Goal: Transaction & Acquisition: Purchase product/service

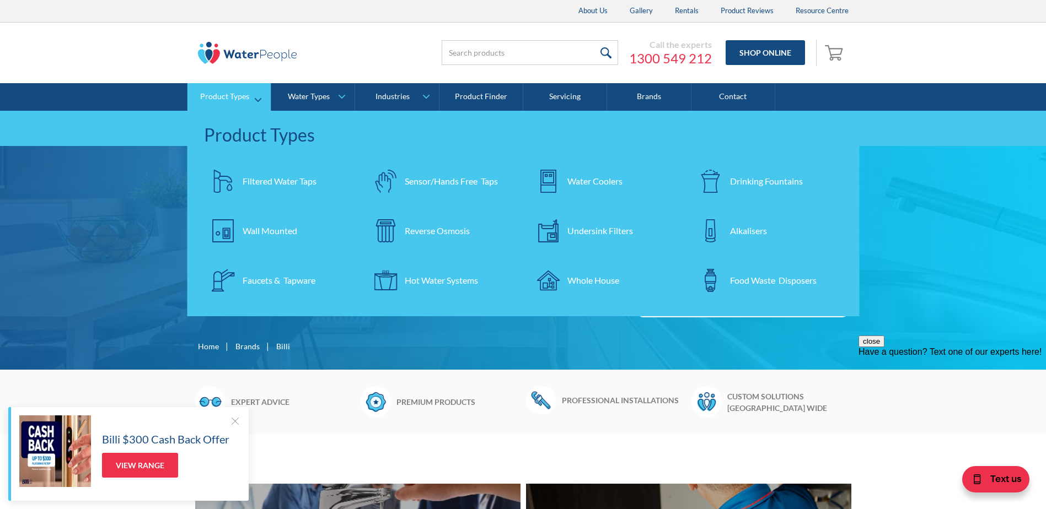
click at [257, 185] on div "Filtered Water Taps" at bounding box center [280, 181] width 74 height 13
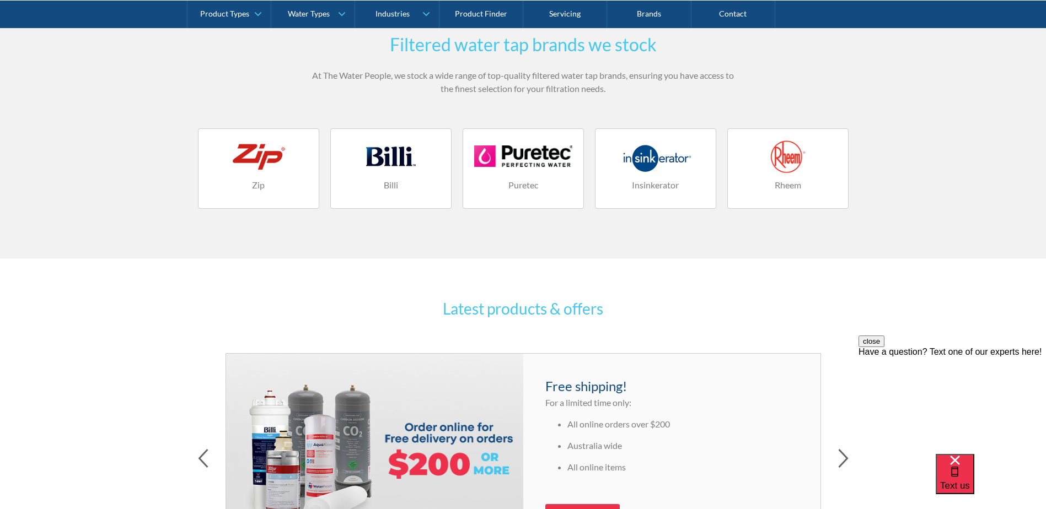
scroll to position [1654, 0]
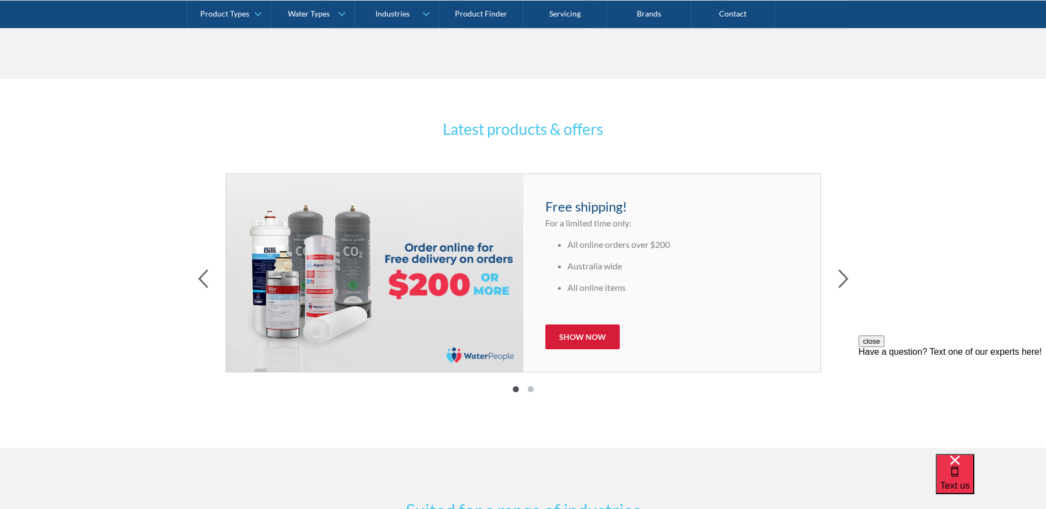
click at [573, 335] on link "Show now" at bounding box center [582, 337] width 74 height 25
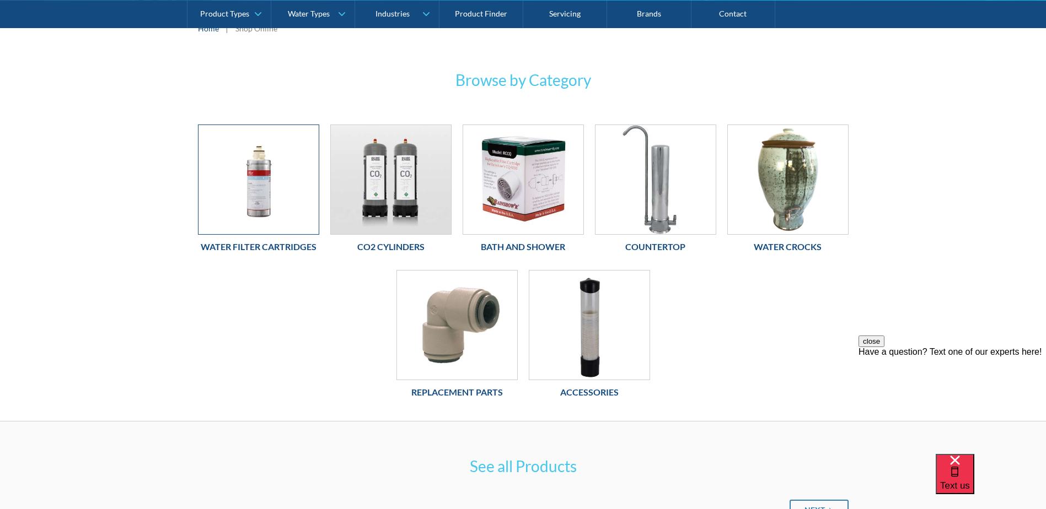
click at [267, 199] on img at bounding box center [258, 179] width 120 height 109
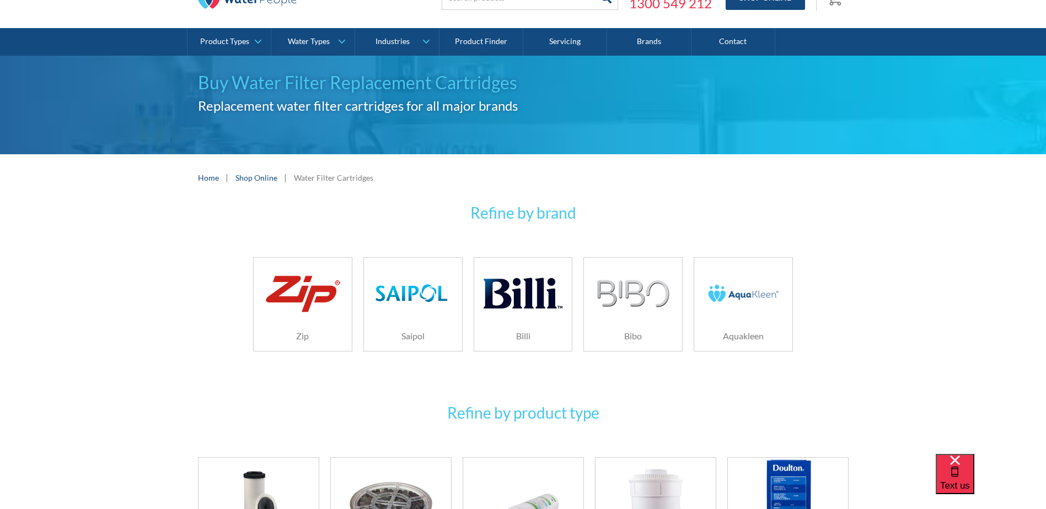
click at [540, 312] on img at bounding box center [523, 293] width 78 height 52
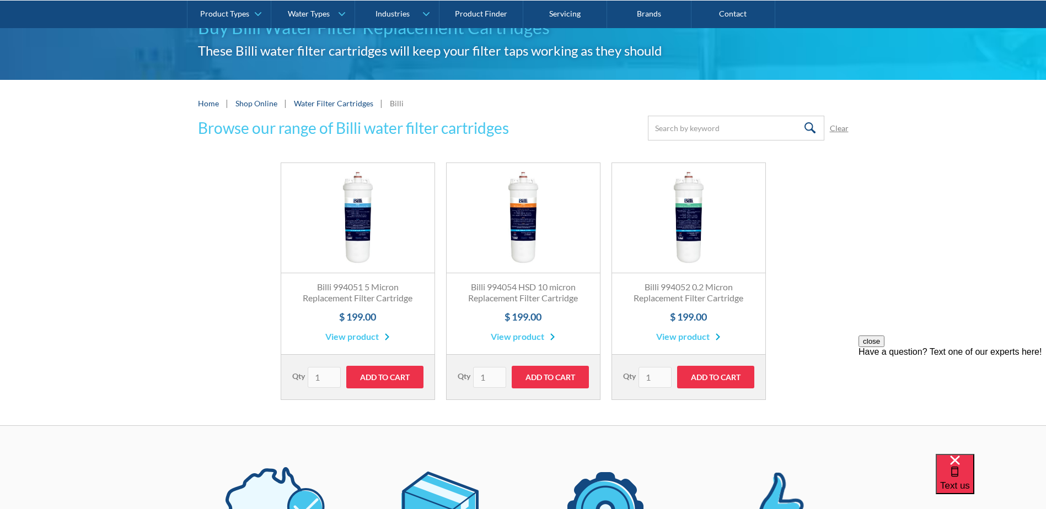
click at [706, 339] on link "View product" at bounding box center [688, 336] width 65 height 13
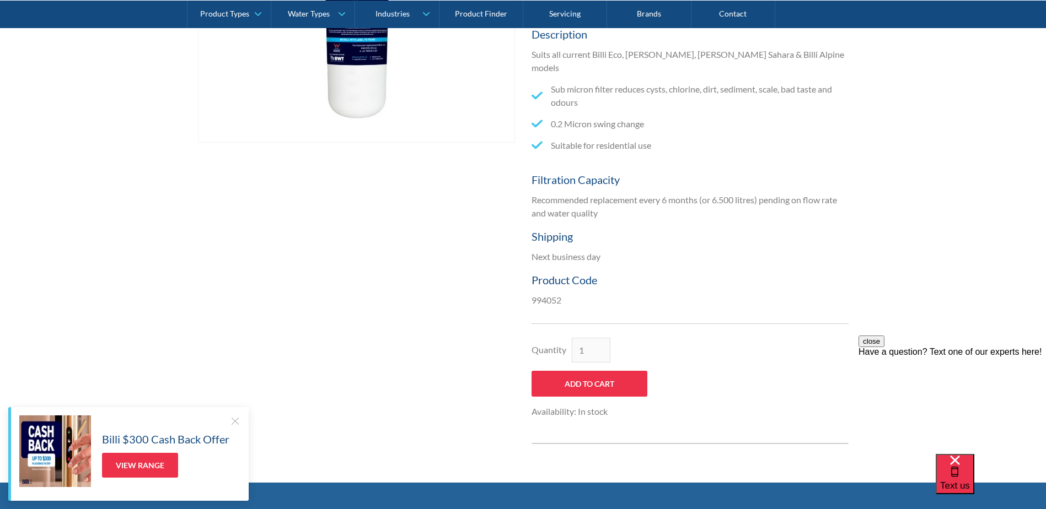
scroll to position [221, 0]
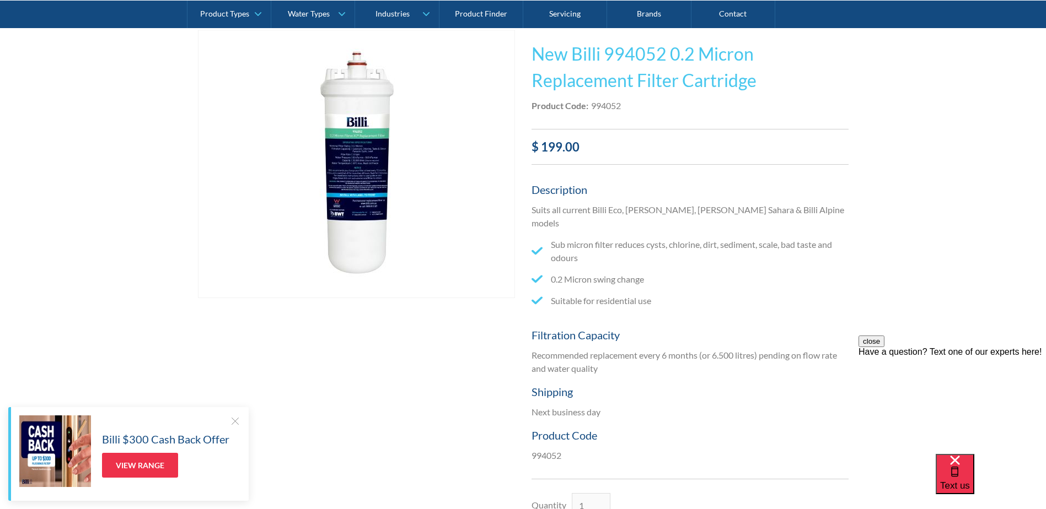
click at [351, 151] on img "open lightbox" at bounding box center [356, 163] width 267 height 267
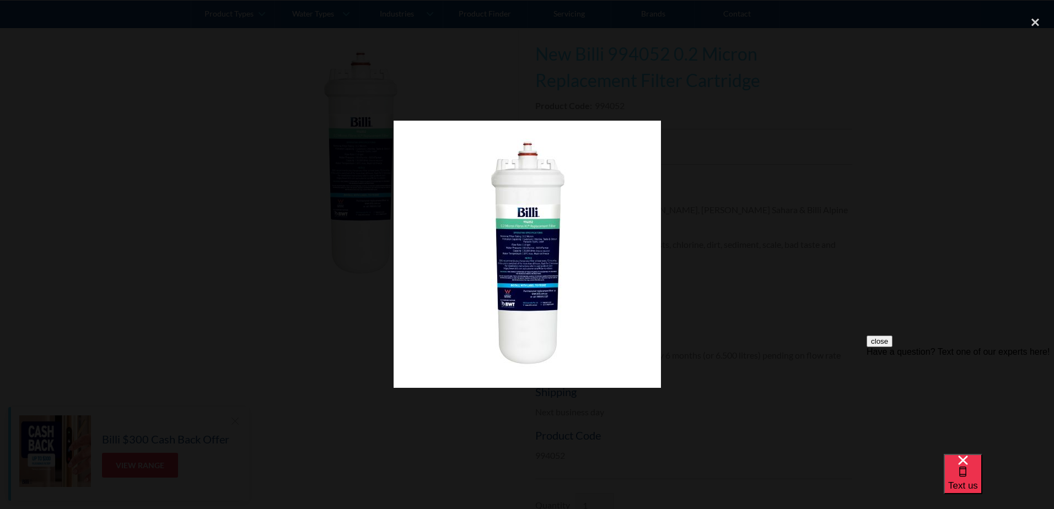
click at [777, 176] on div at bounding box center [527, 254] width 1054 height 489
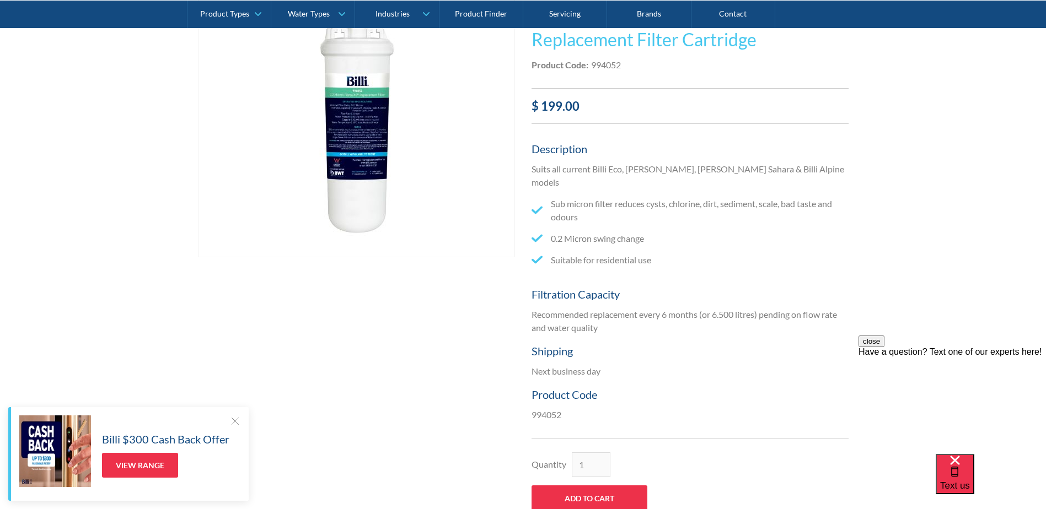
scroll to position [441, 0]
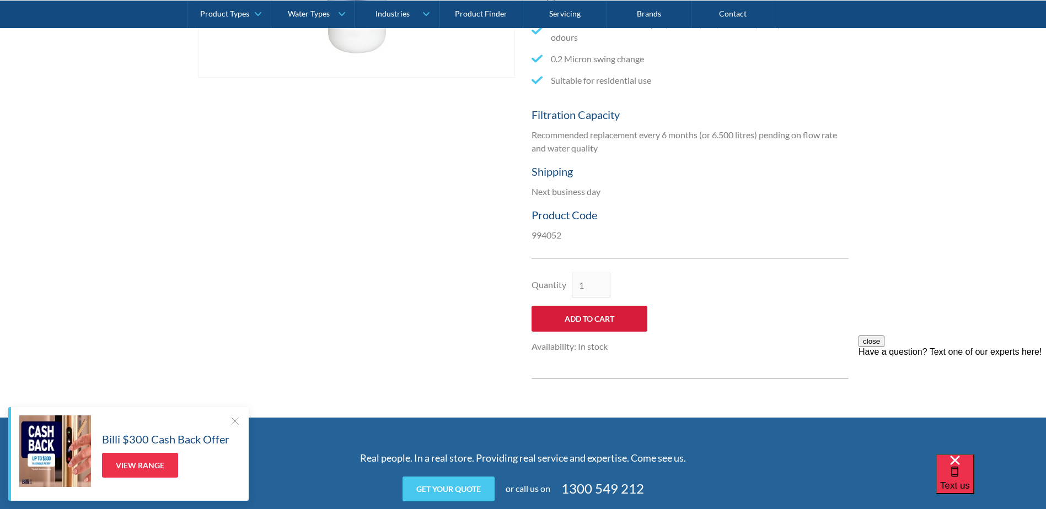
click at [608, 312] on input "Add to Cart" at bounding box center [589, 319] width 116 height 26
type input "Add to Cart"
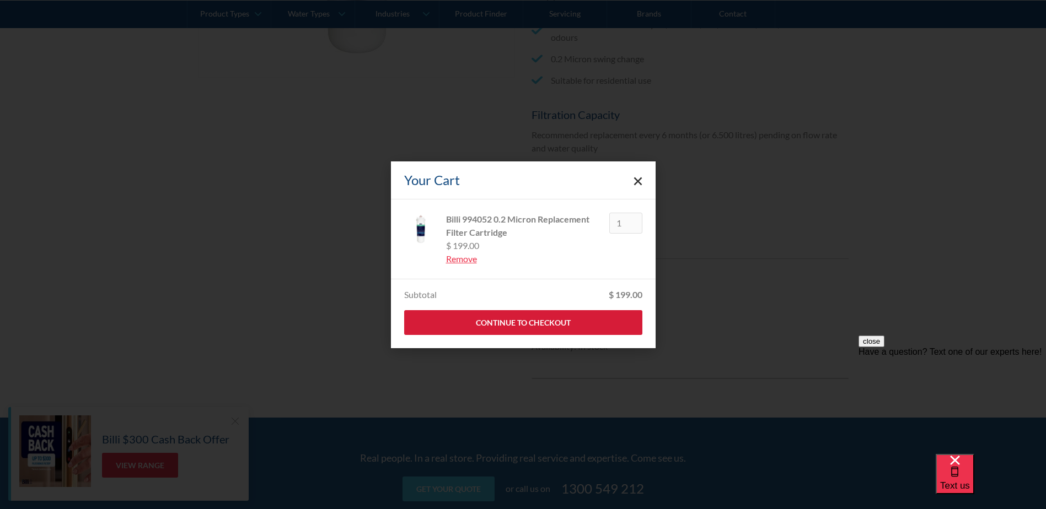
click at [519, 322] on link "Continue to Checkout" at bounding box center [523, 322] width 238 height 25
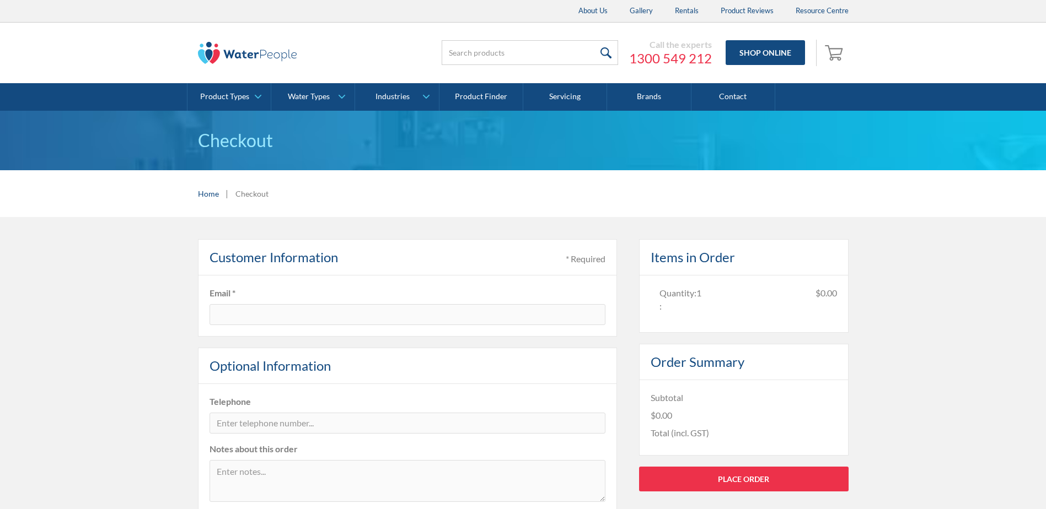
click at [406, 303] on fieldset "Email *" at bounding box center [407, 306] width 419 height 61
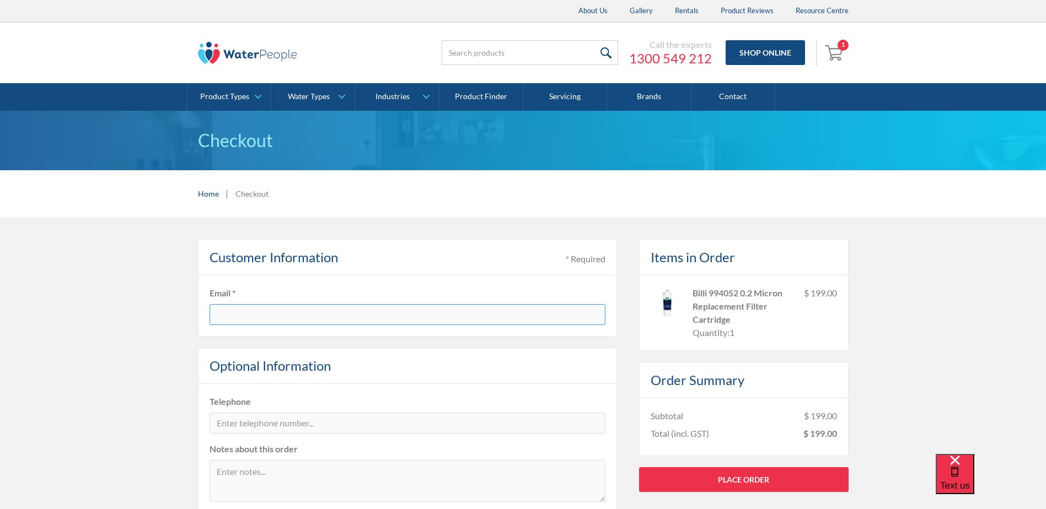
click at [423, 309] on input "text" at bounding box center [408, 314] width 396 height 21
type input "a"
type input "matahariken3@gmail.com"
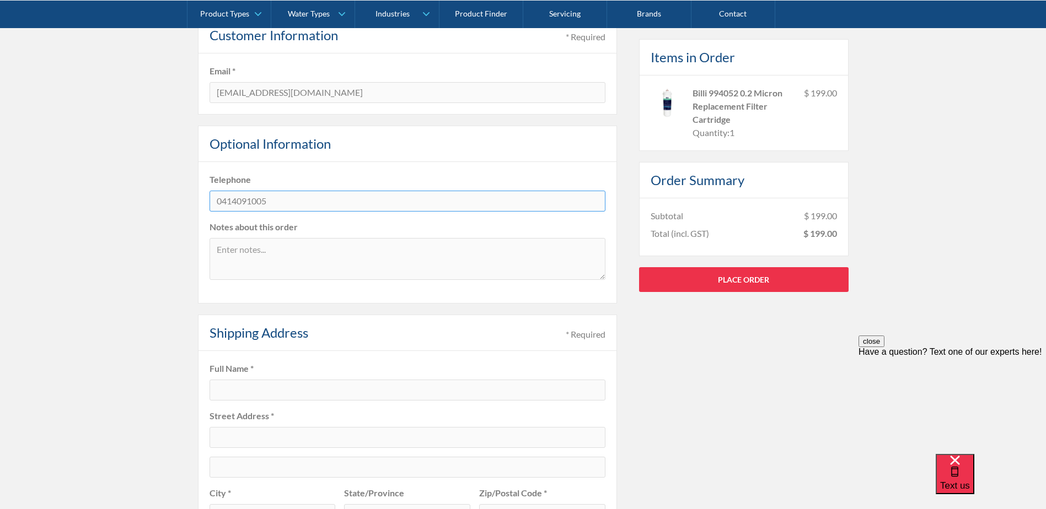
scroll to position [276, 0]
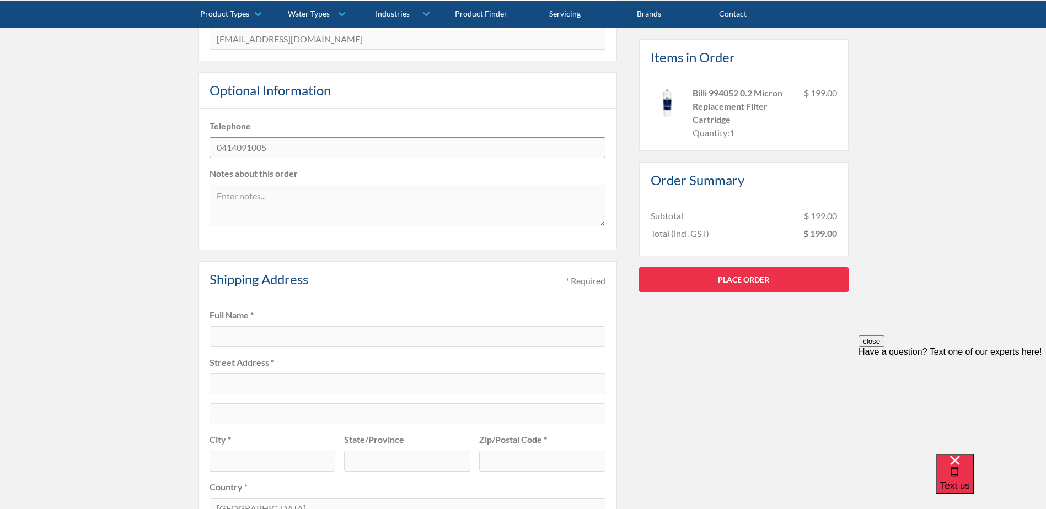
type input "0414091005"
click at [329, 216] on textarea at bounding box center [408, 206] width 396 height 42
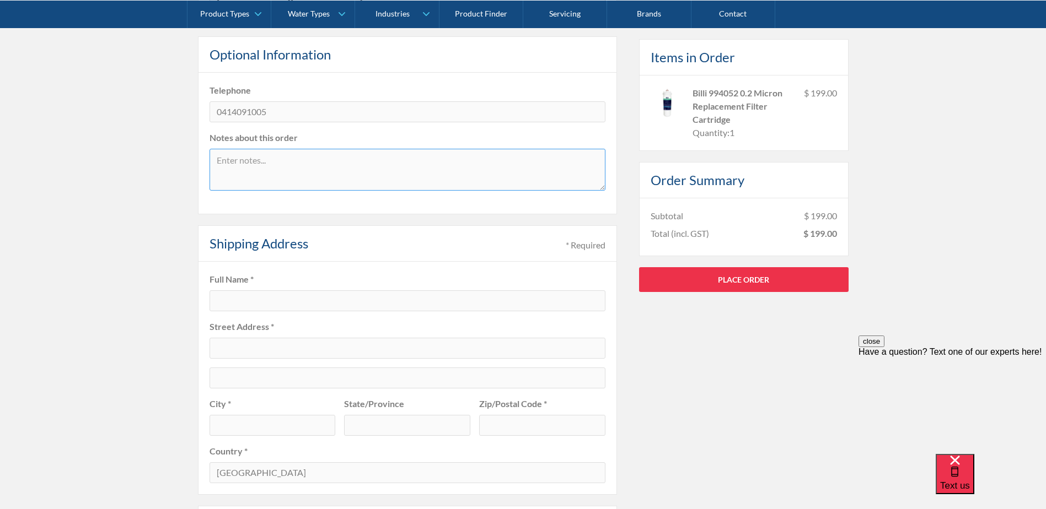
scroll to position [331, 0]
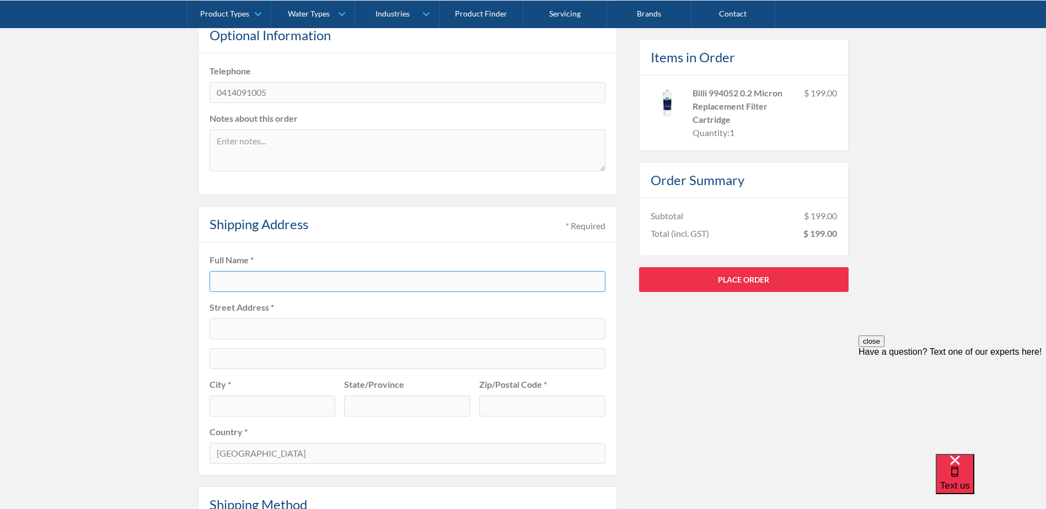
click at [387, 274] on input "text" at bounding box center [408, 281] width 396 height 21
type input "[PERSON_NAME]"
type input "4"
type input "401/455 Melbourne Road"
type input "Newport"
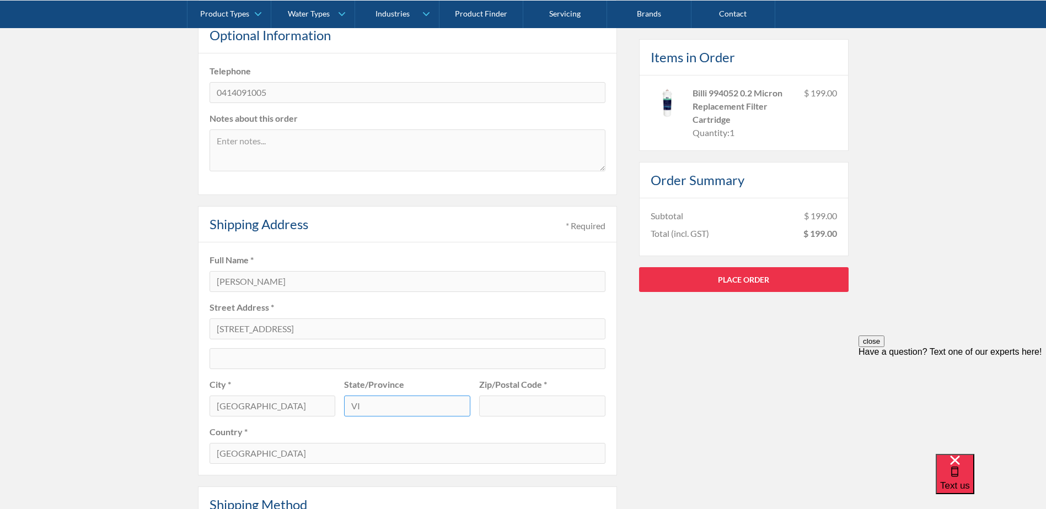
click at [391, 405] on input "VI" at bounding box center [407, 406] width 126 height 21
type input "VIC"
click at [531, 407] on input "text" at bounding box center [542, 406] width 126 height 21
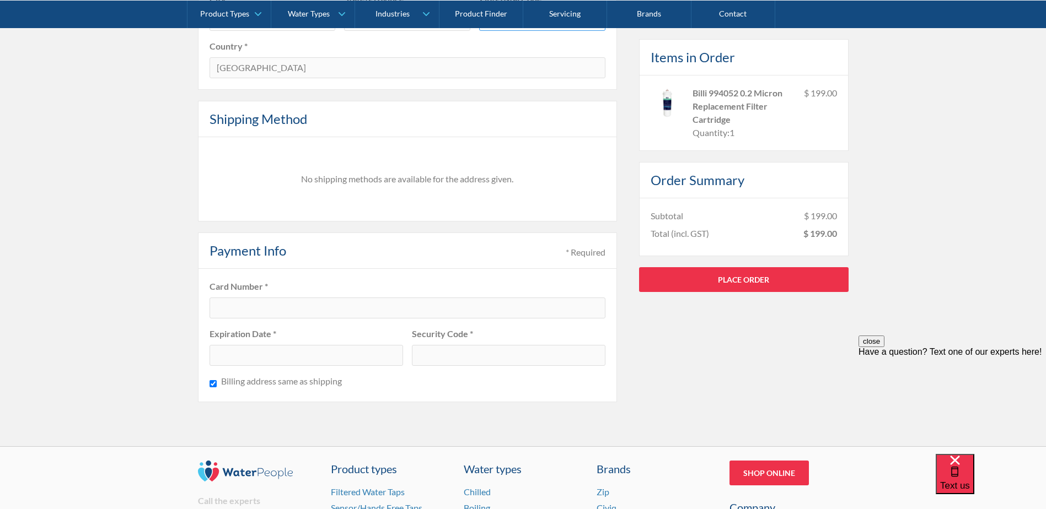
scroll to position [772, 0]
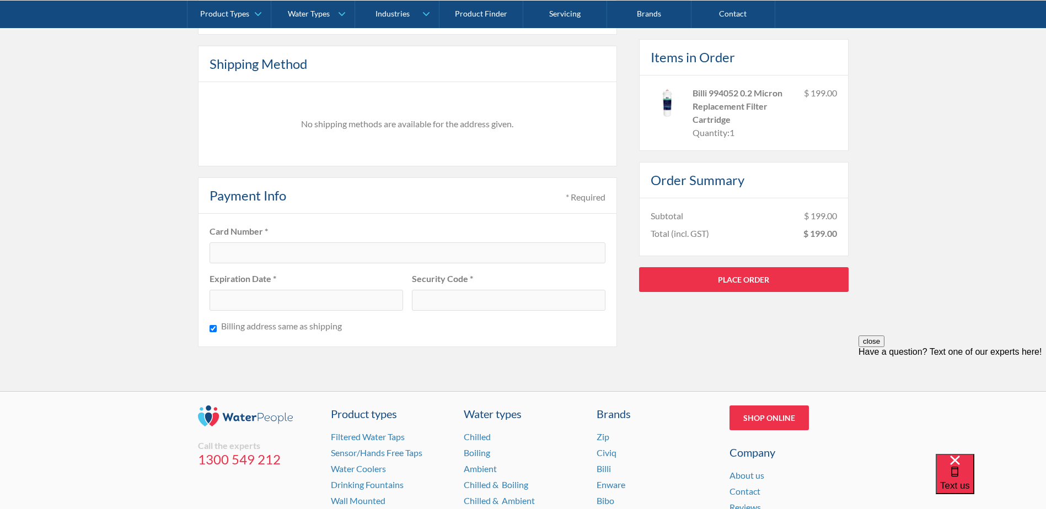
type input "3015"
drag, startPoint x: 302, startPoint y: 229, endPoint x: 295, endPoint y: 249, distance: 20.9
click at [299, 232] on label "Card Number *" at bounding box center [408, 231] width 396 height 13
click at [284, 278] on label "Expiration Date *" at bounding box center [307, 278] width 194 height 13
click at [273, 305] on div at bounding box center [307, 300] width 194 height 21
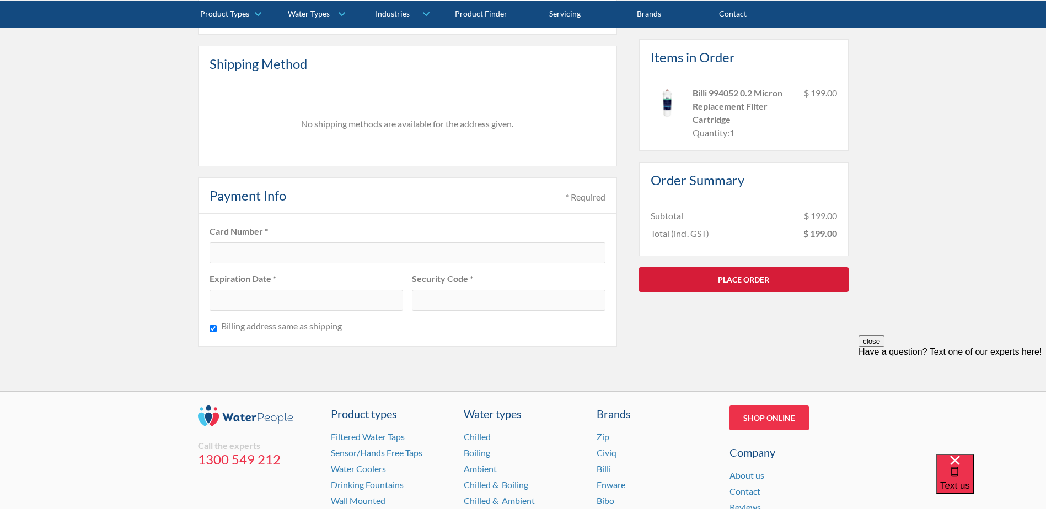
click at [743, 282] on link "Place Order" at bounding box center [744, 279] width 210 height 25
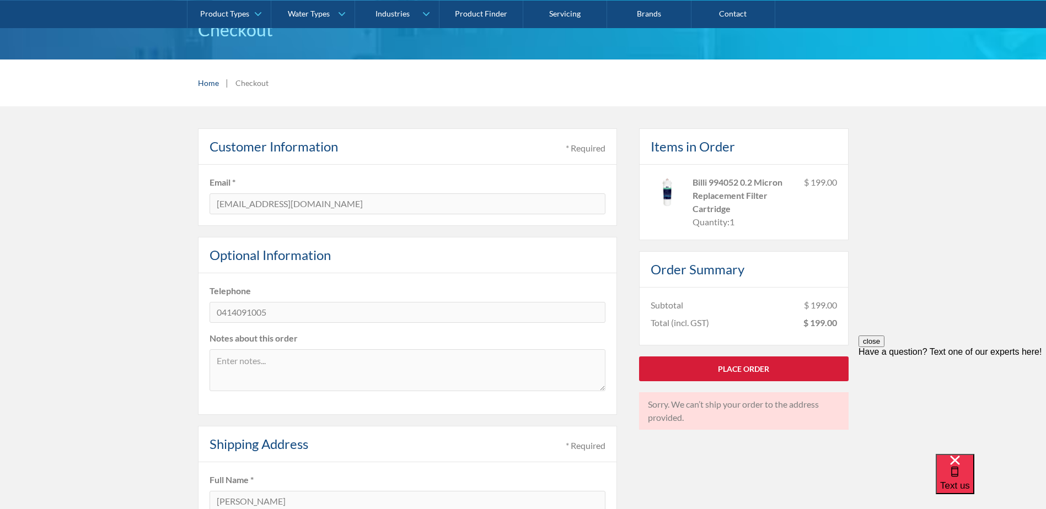
scroll to position [0, 0]
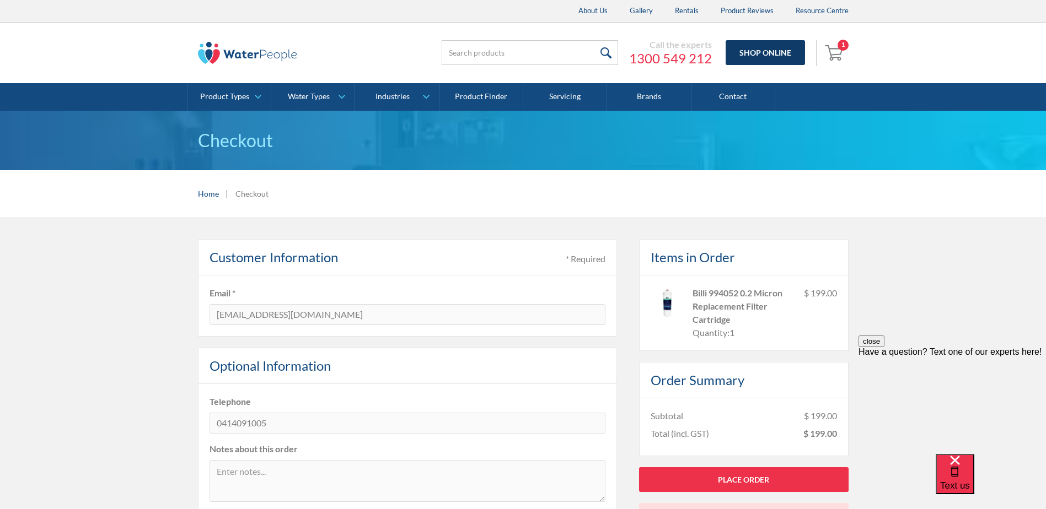
click at [777, 52] on link "Shop Online" at bounding box center [765, 52] width 79 height 25
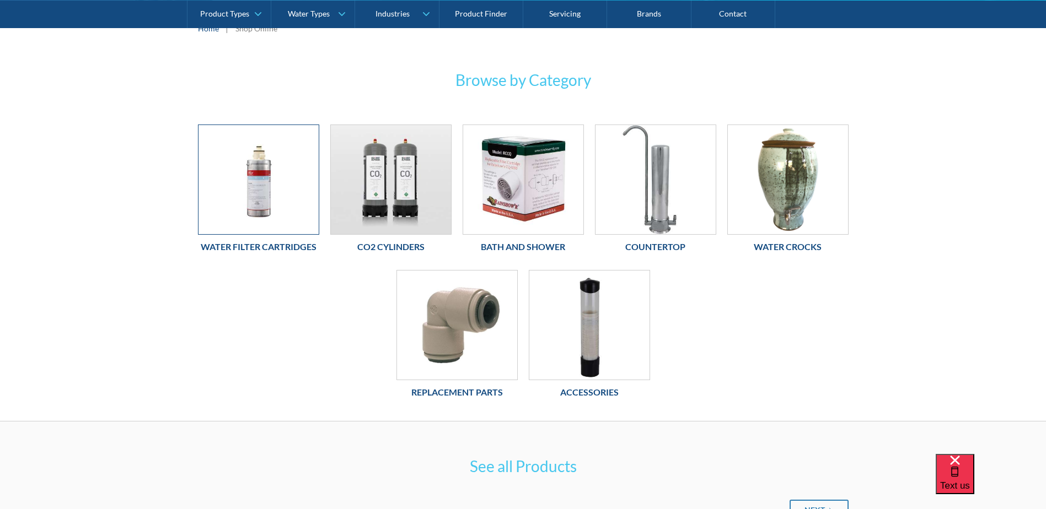
click at [260, 201] on img at bounding box center [258, 179] width 120 height 109
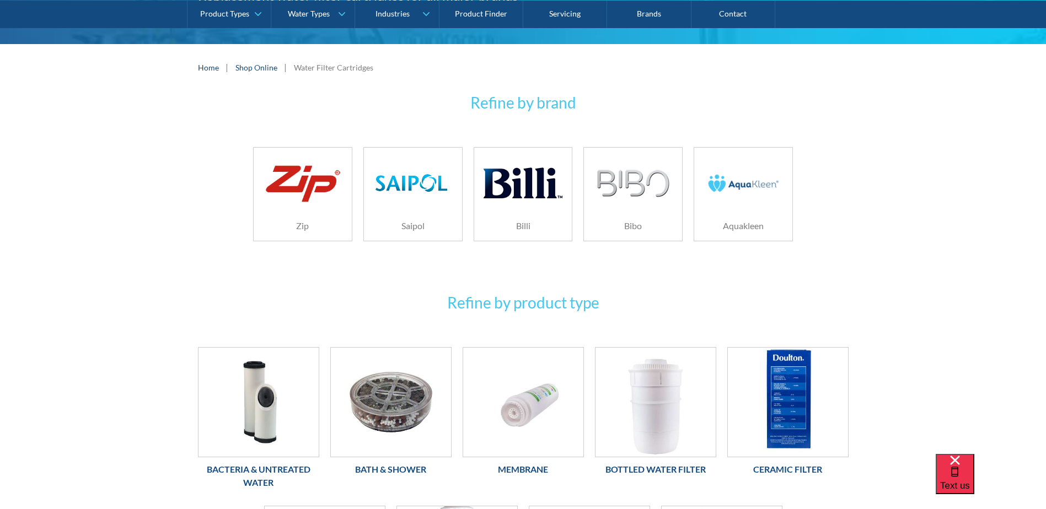
click at [517, 166] on img at bounding box center [523, 183] width 78 height 52
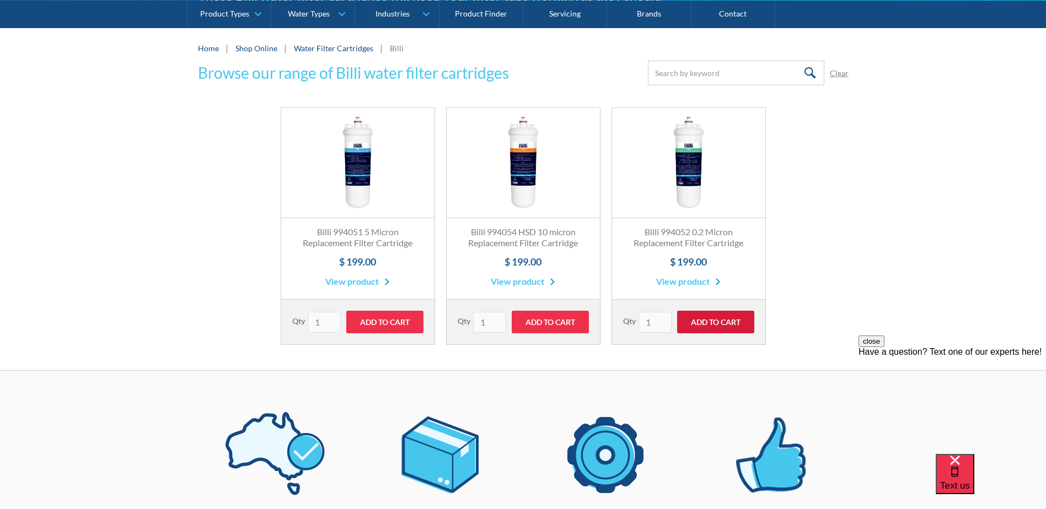
click at [704, 325] on input "Add to Cart" at bounding box center [715, 322] width 77 height 23
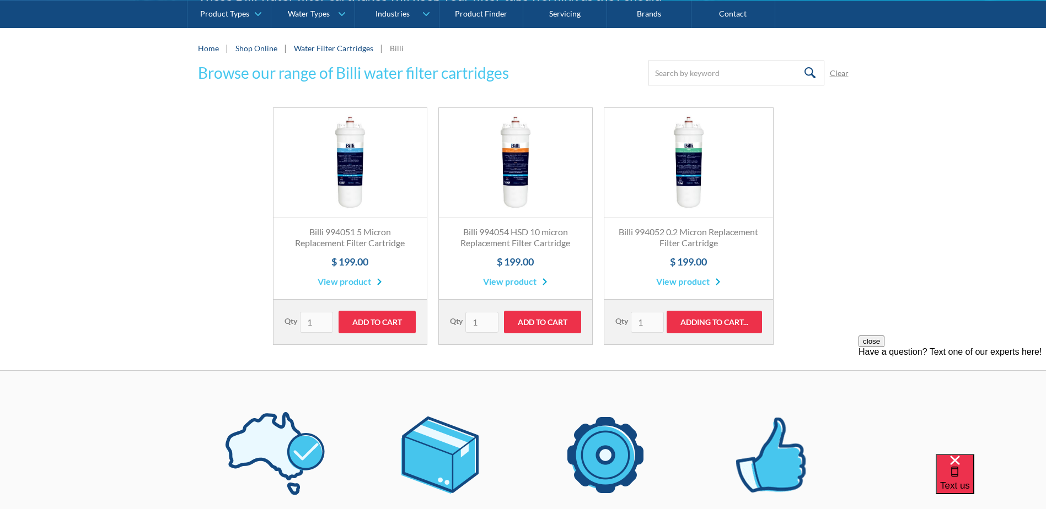
type input "Add to Cart"
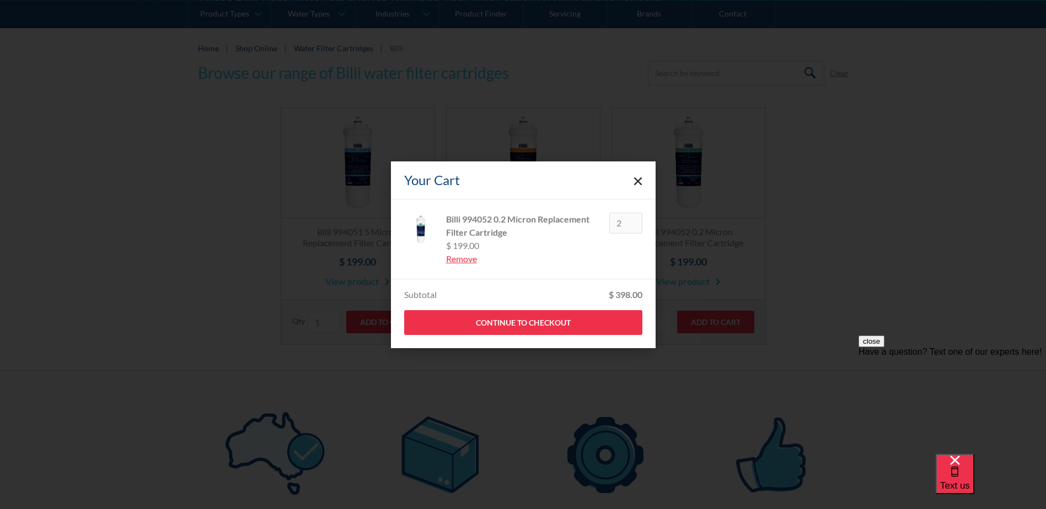
click at [643, 179] on div "Your Cart" at bounding box center [523, 181] width 265 height 38
click at [619, 227] on input "2" at bounding box center [625, 223] width 33 height 21
click at [634, 229] on input "2" at bounding box center [625, 223] width 33 height 21
type input "1"
click at [638, 182] on icon "Close cart" at bounding box center [637, 181] width 9 height 9
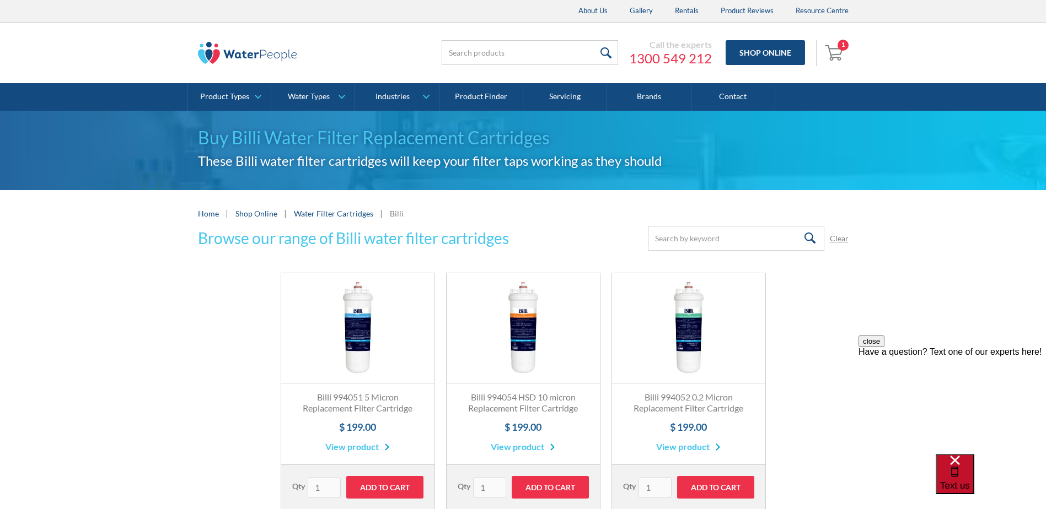
click at [970, 485] on div "Text us" at bounding box center [955, 474] width 30 height 37
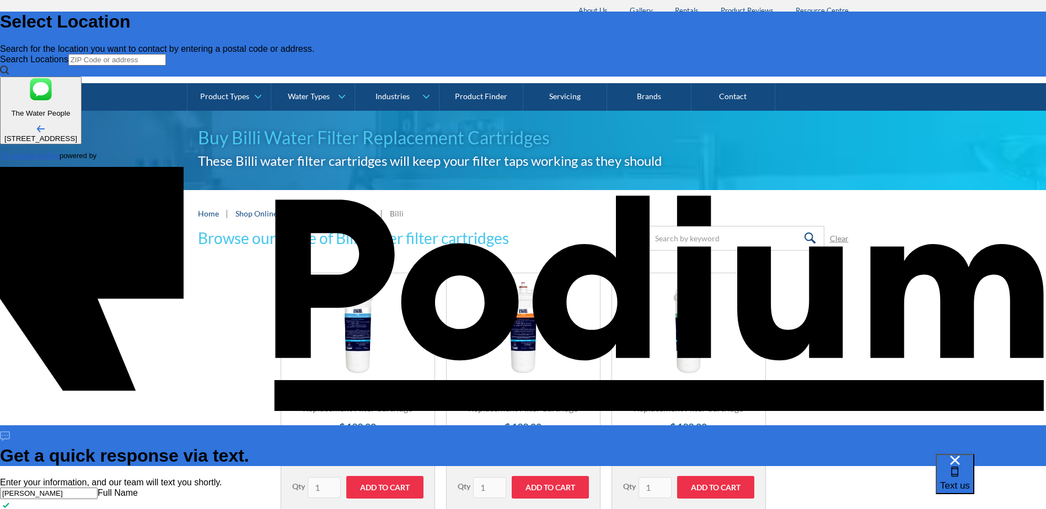
type input "[PERSON_NAME]"
type Phone "0414 091 005"
type textarea "x"
type textarea "Hi"
type textarea "x"
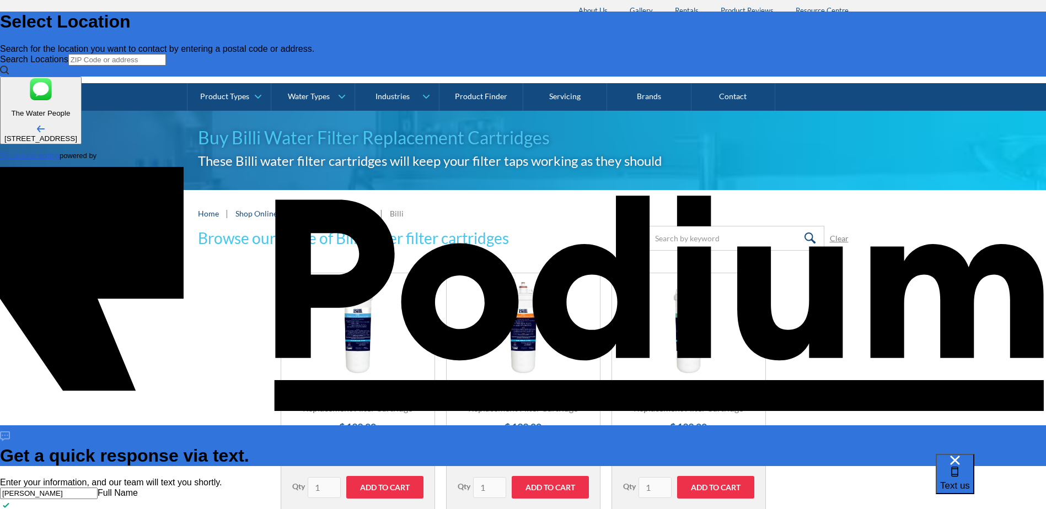
type textarea "Hi th"
type textarea "x"
type textarea "Hi there"
type textarea "x"
type textarea "Hi there"
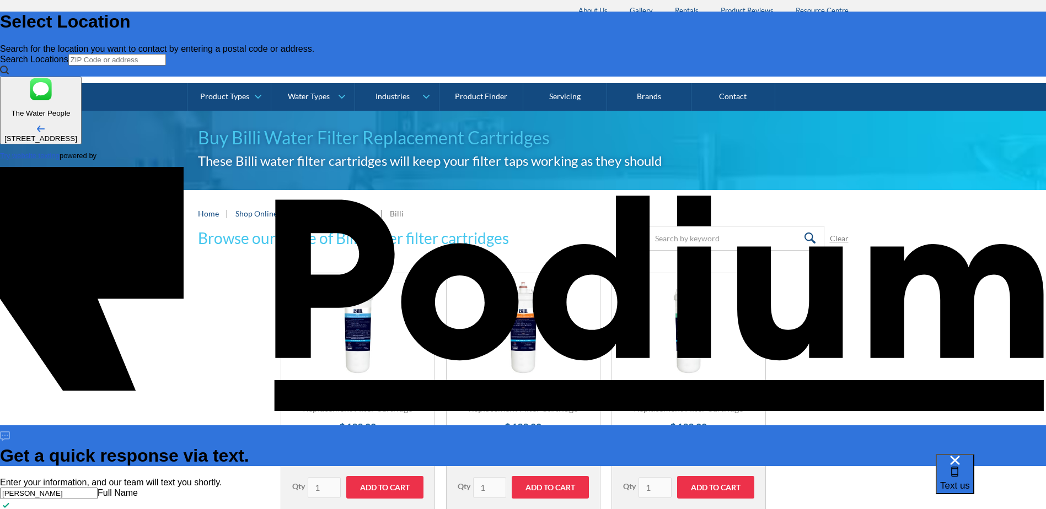
type textarea "x"
type textarea "Hi there"
type textarea "x"
type textarea "Hi there I"
type textarea "x"
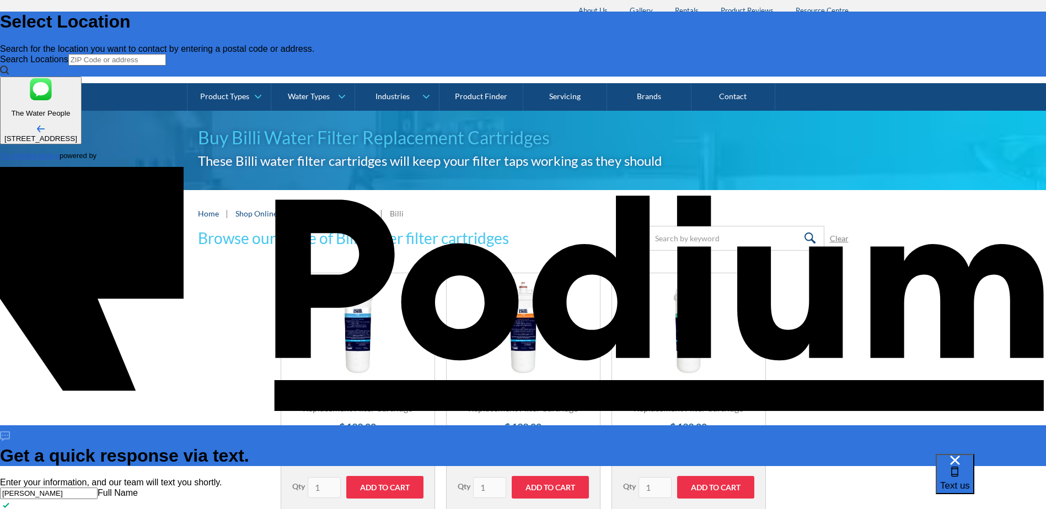
type textarea "Hi there I am"
type textarea "Hi there I am t"
type textarea "x"
type textarea "Hi there I am try"
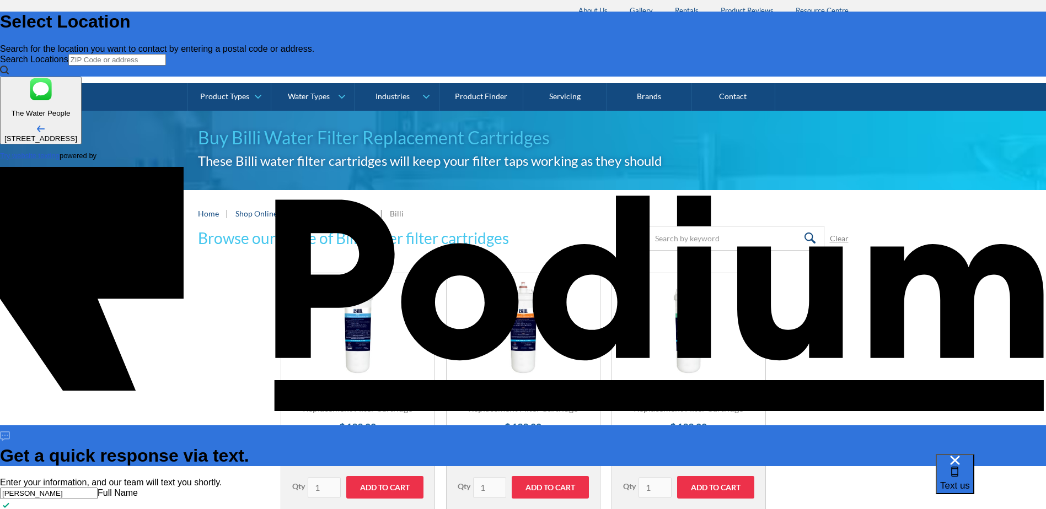
type textarea "x"
type textarea "Hi there I am trying"
type textarea "x"
type textarea "Hi there I am trying to"
type textarea "x"
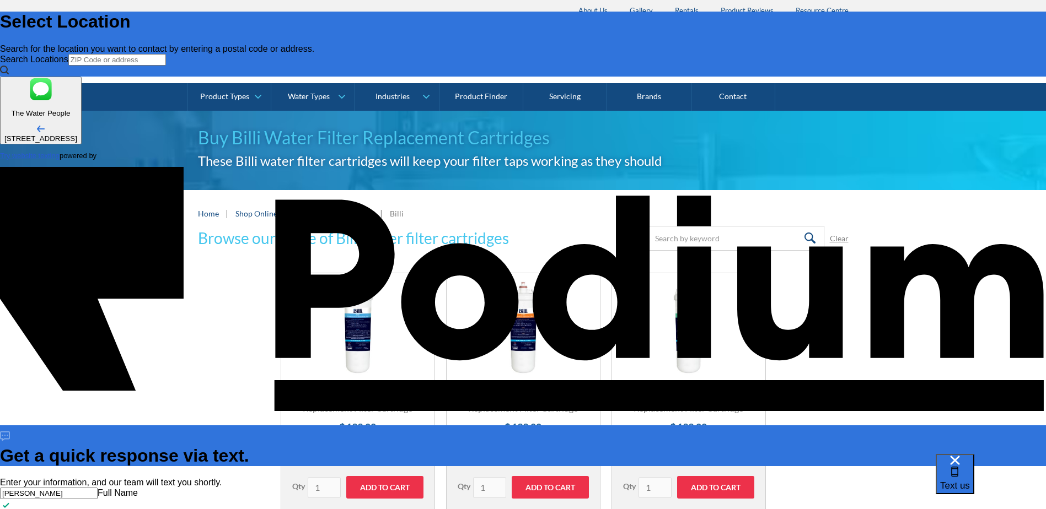
type textarea "Hi there I am trying to bu"
type textarea "x"
type textarea "Hi there I am trying to buy"
type textarea "x"
type textarea "Hi there I am trying to buy"
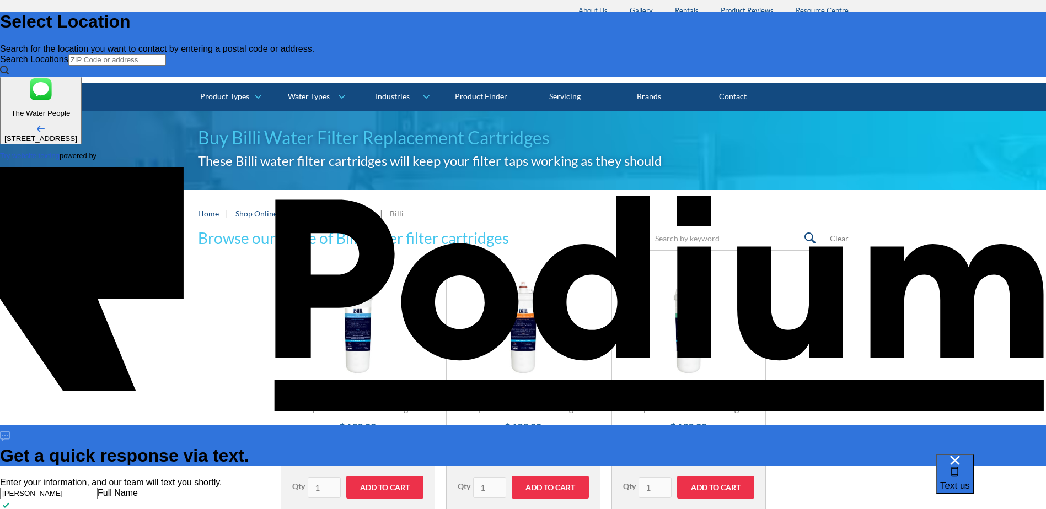
type textarea "x"
type textarea "Hi there I am trying to buy a"
type textarea "x"
type textarea "Hi there I am trying to buy a n"
type textarea "x"
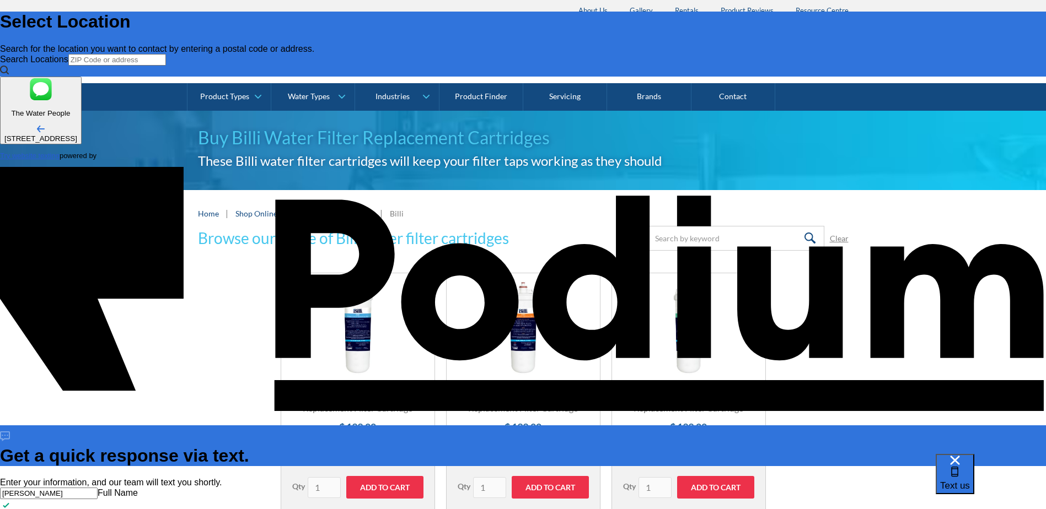
type textarea "Hi there I am trying to buy a new"
type textarea "x"
type textarea "Hi there I am trying to buy a new w"
type textarea "x"
type textarea "Hi there I am trying to buy a new wat"
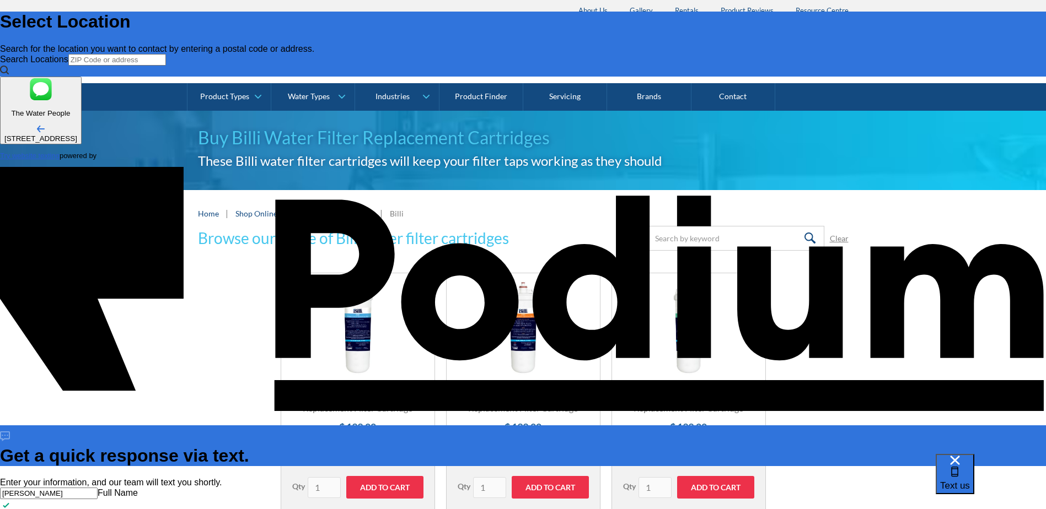
type textarea "x"
type textarea "Hi there I am trying to buy a new water"
type textarea "x"
type textarea "Hi there I am trying to buy a new water fi"
type textarea "x"
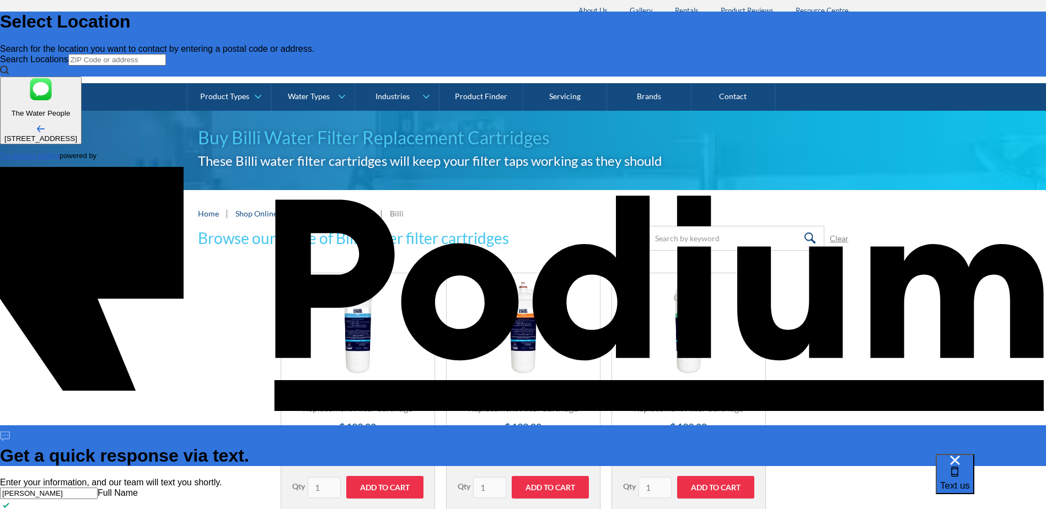
type textarea "Hi there I am trying to buy a new water filte"
type textarea "x"
type textarea "Hi there I am trying to buy a new water filter a"
type textarea "x"
type textarea "Hi there I am trying to buy a new water filter a"
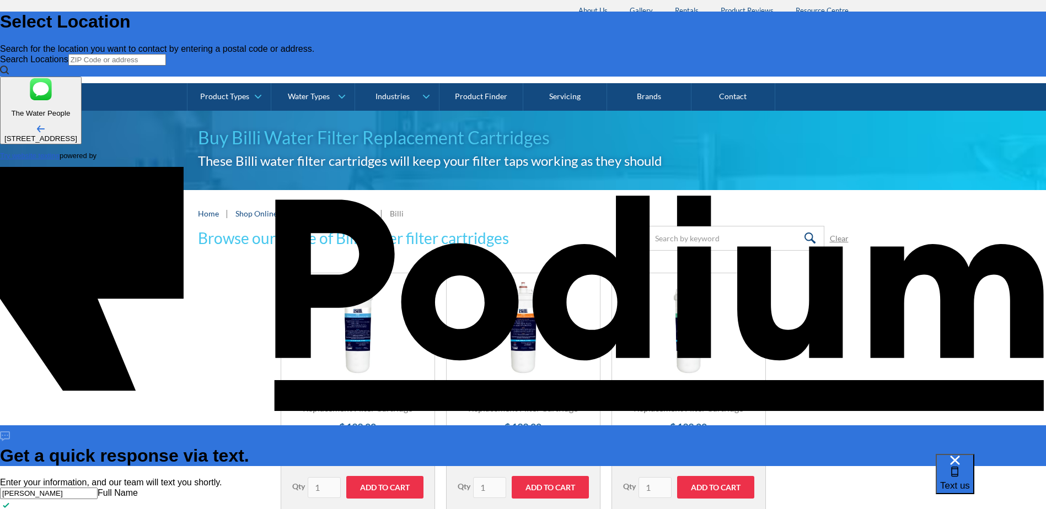
type textarea "x"
type textarea "Hi there I am trying to buy a new water filter c"
type textarea "x"
type textarea "Hi there I am trying to buy a new water filter cat"
type textarea "x"
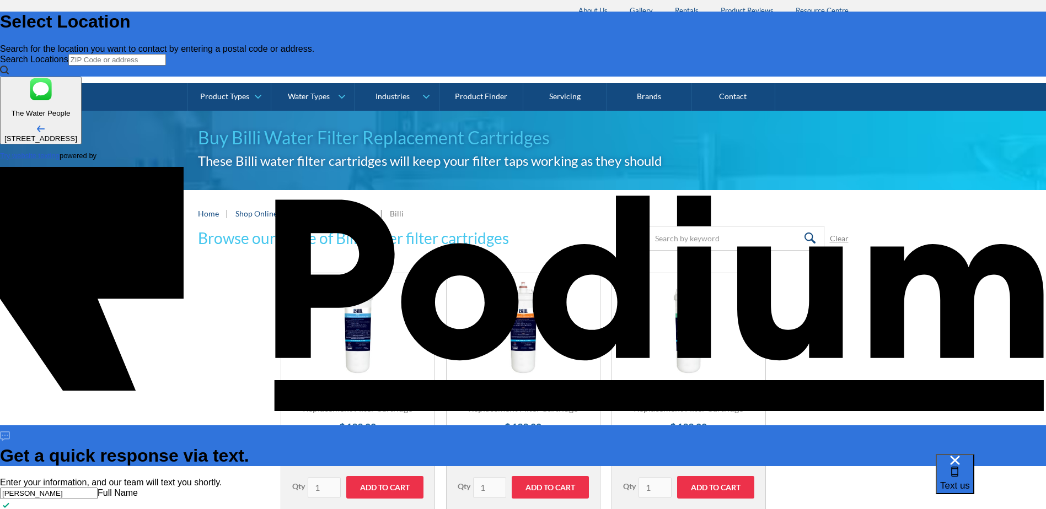
type textarea "Hi there I am trying to buy a new water filter catr"
type textarea "x"
type textarea "Hi there I am trying to buy a new water filter catrid"
type textarea "x"
type textarea "Hi there I am trying to buy a new water filter catridge"
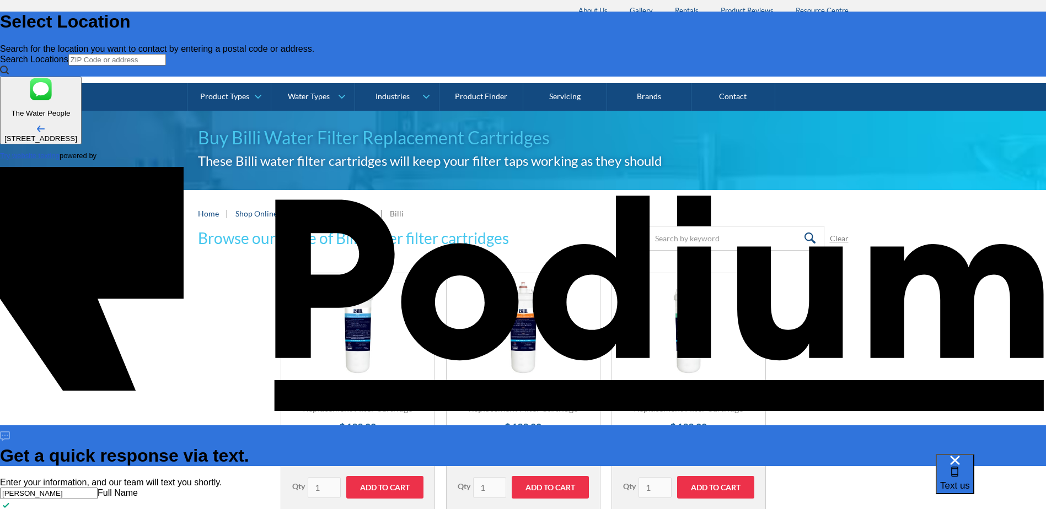
type textarea "x"
type textarea "Hi there I am trying to buy a new water filter catridge on"
type textarea "x"
type textarea "Hi there I am trying to buy a new water filter catridge onlin"
type textarea "x"
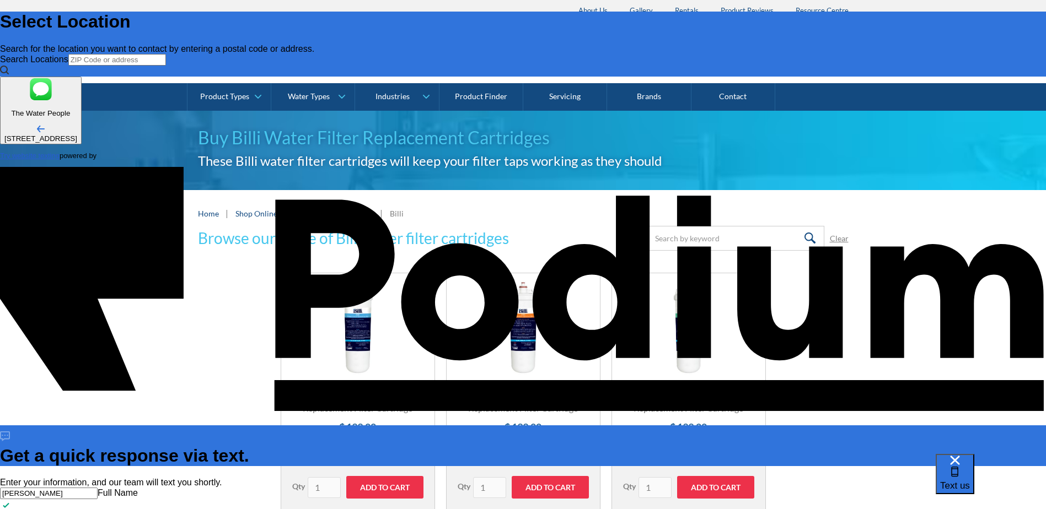
type textarea "Hi there I am trying to buy a new water filter catridge onlin e"
type textarea "x"
type textarea "Hi there I am trying to buy a new water filter catridge onlin"
type textarea "x"
type textarea "Hi there I am trying to buy a new water filter catridge online"
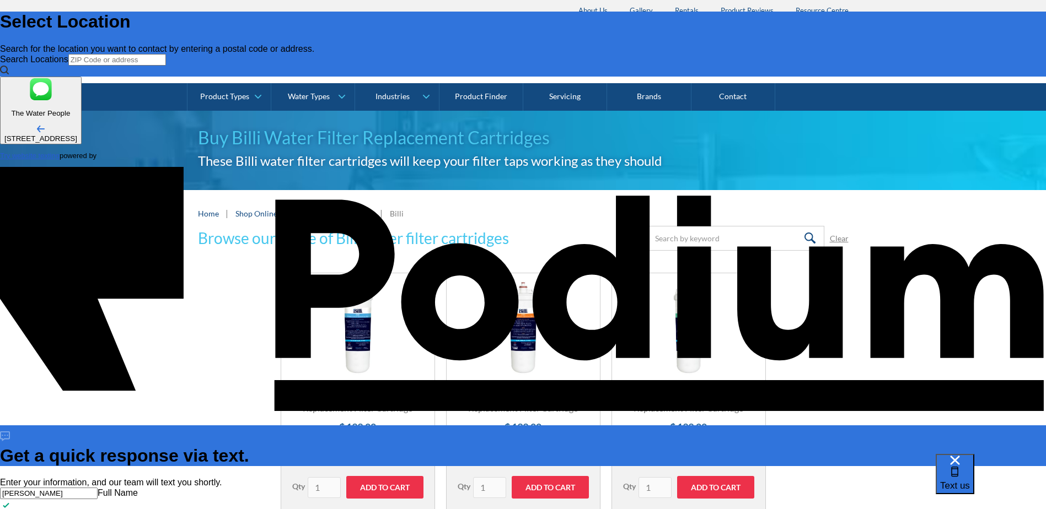
type textarea "x"
type textarea "Hi there I am trying to buy a new water filter catridge online b"
type textarea "x"
type textarea "Hi there I am trying to buy a new water filter catridge online but"
type textarea "x"
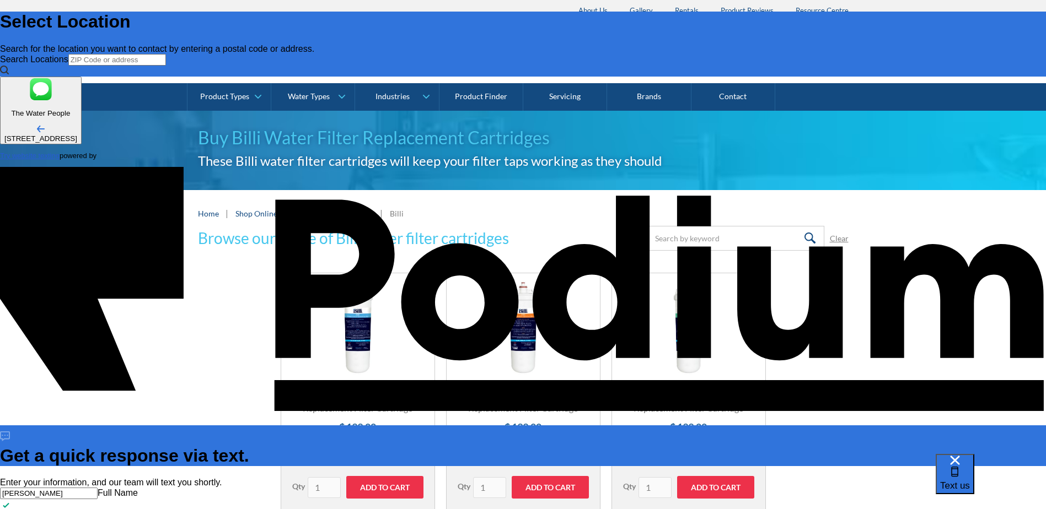
type textarea "Hi there I am trying to buy a new water filter catridge online but it"
type textarea "x"
type textarea "Hi there I am trying to buy a new water filter catridge online but it sa"
type textarea "x"
type textarea "Hi there I am trying to buy a new water filter catridge online but it says"
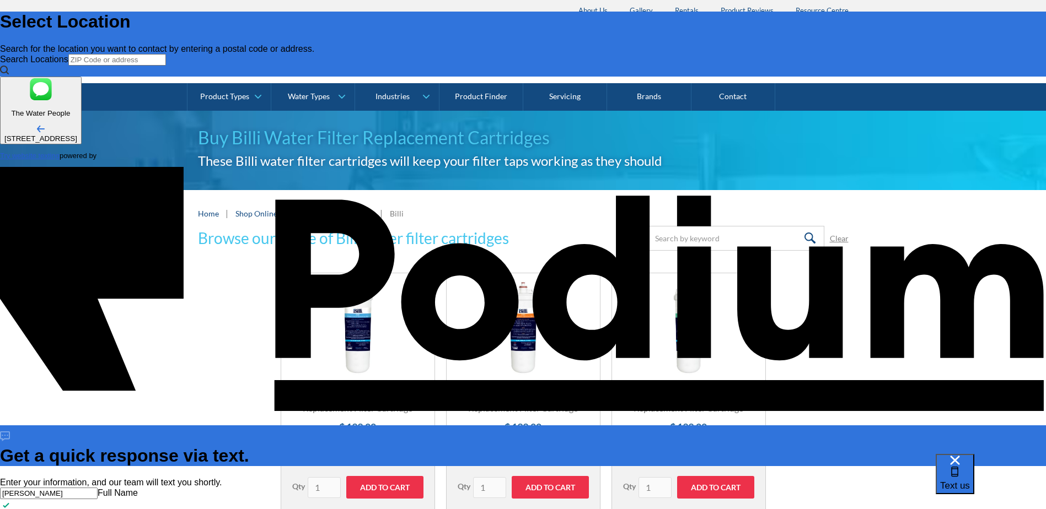
type textarea "x"
type textarea "Hi there I am trying to buy a new water filter catridge online but it says t"
type textarea "x"
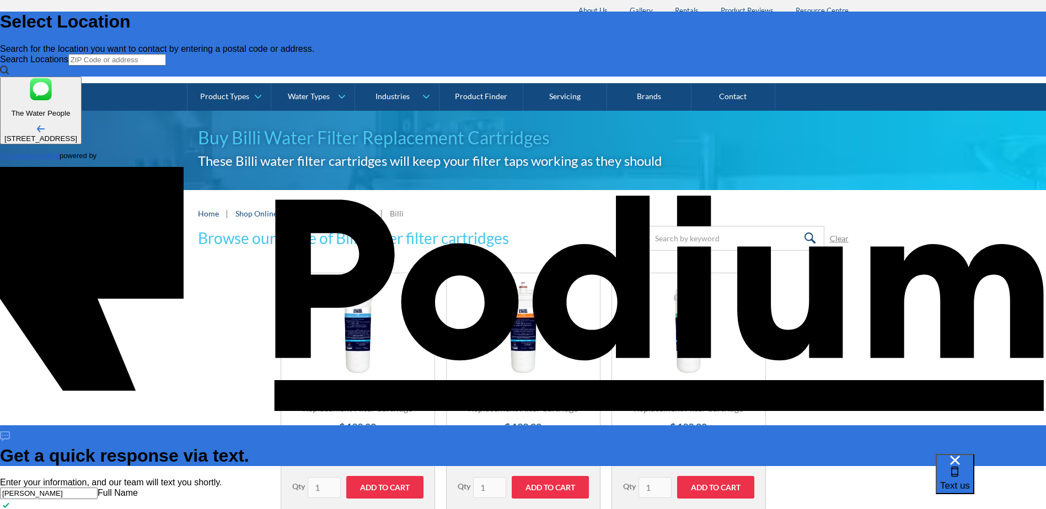
type textarea "Hi there I am trying to buy a new water filter catridge online but it says they"
type textarea "x"
type textarea "Hi there I am trying to buy a new water filter catridge online but it says they"
type textarea "x"
type textarea "Hi there I am trying to buy a new water filter catridge online but it says they…"
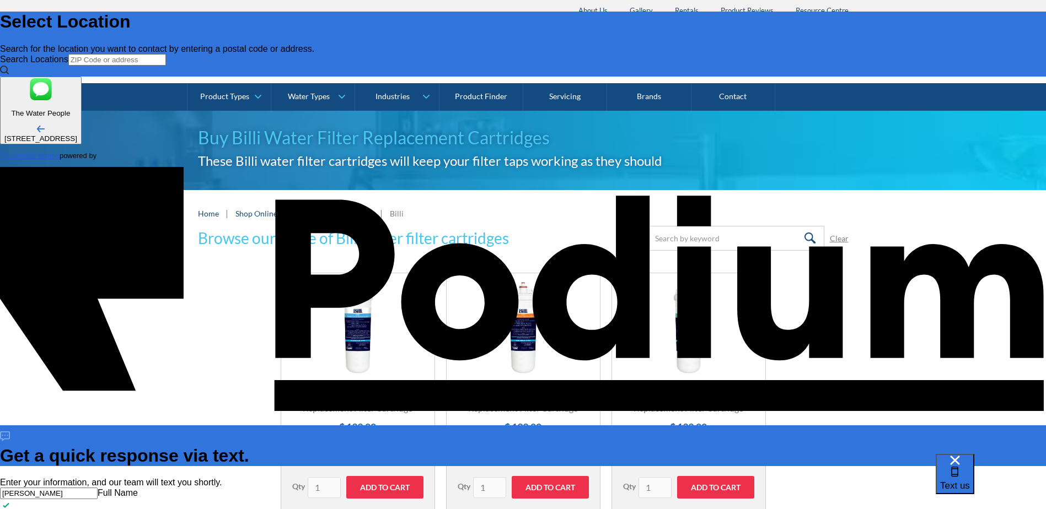
type textarea "x"
type textarea "Hi there I am trying to buy a new water filter catridge online but it says they…"
type textarea "x"
type textarea "Hi there I am trying to buy a new water filter catridge online but it says they"
type textarea "x"
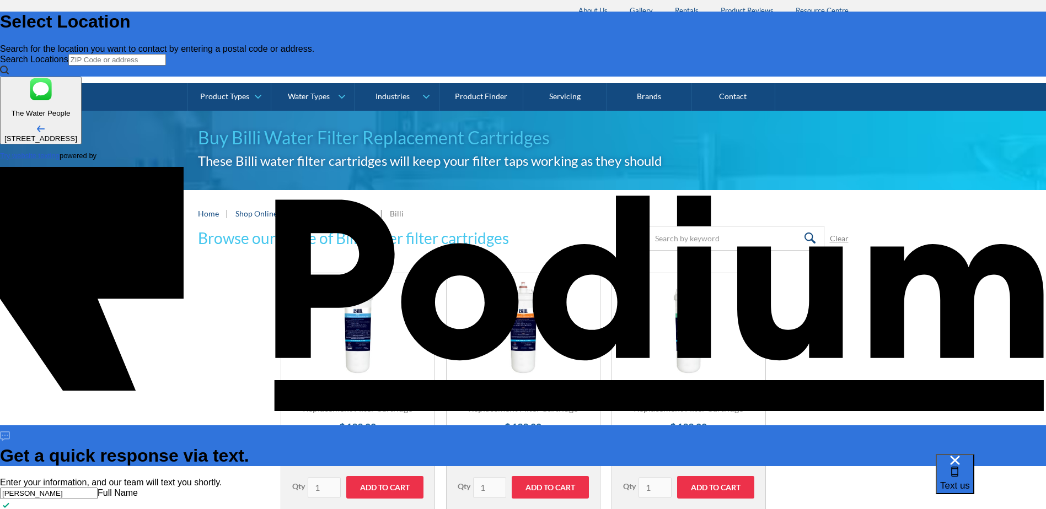
type textarea "Hi there I am trying to buy a new water filter catridge online but it says they"
type textarea "x"
type textarea "Hi there I am trying to buy a new water filter catridge online but it says th"
type textarea "Hi there I am trying to buy a new water filter catridge online but it says t"
type textarea "x"
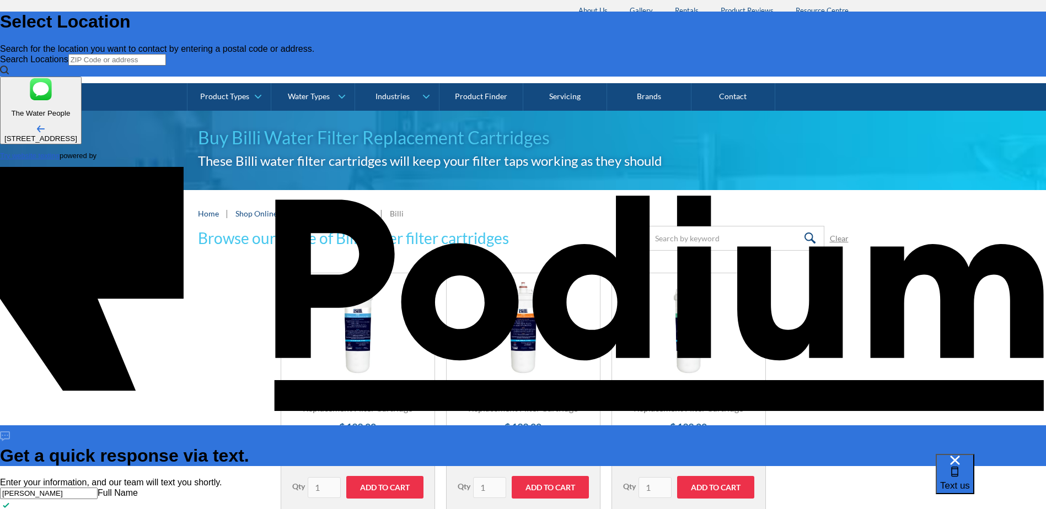
scroll to position [7, 0]
type textarea "Hi there I am trying to buy a new water filter catridge online but it says"
type textarea "x"
type textarea "Hi there I am trying to buy a new water filter catridge online but it says y"
type textarea "x"
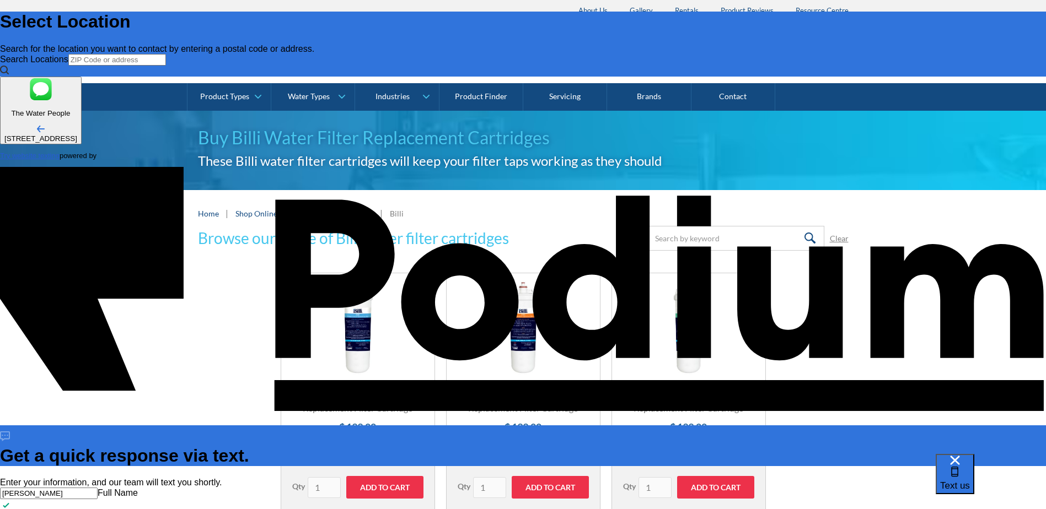
type textarea "x"
type textarea "Hi there I am trying to buy a new water filter catridge online but it says you"
type textarea "x"
type textarea "Hi there I am trying to buy a new water filter catridge online but it says you …"
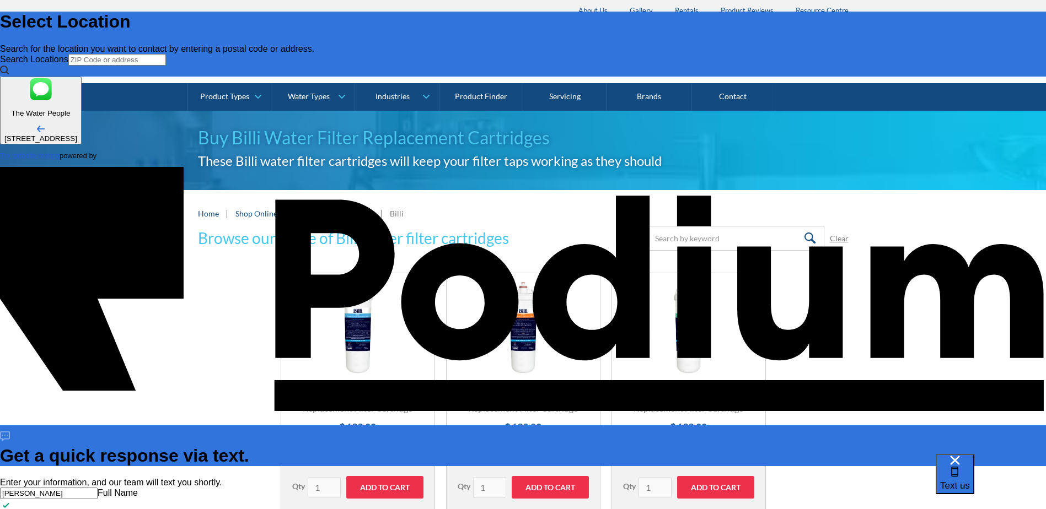
type textarea "x"
type textarea "Hi there I am trying to buy a new water filter catridge online but it says you …"
type textarea "x"
type textarea "Hi there I am trying to buy a new water filter catridge online but it says you …"
type textarea "x"
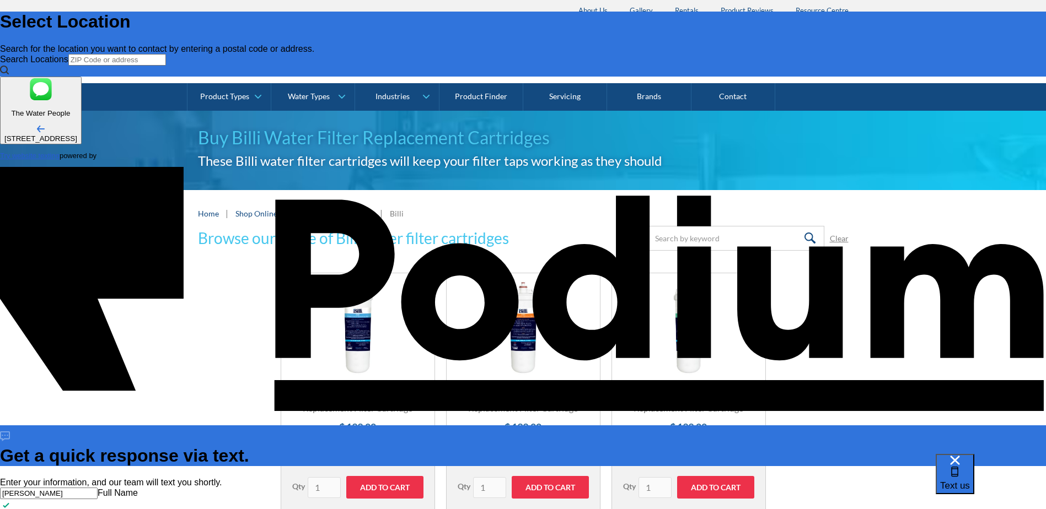
type textarea "Hi there I am trying to buy a new water filter catridge online but it says you …"
type textarea "x"
type textarea "Hi there I am trying to buy a new water filter catridge online but it says you …"
type textarea "x"
type textarea "Hi there I am trying to buy a new water filter catridge online but it says you …"
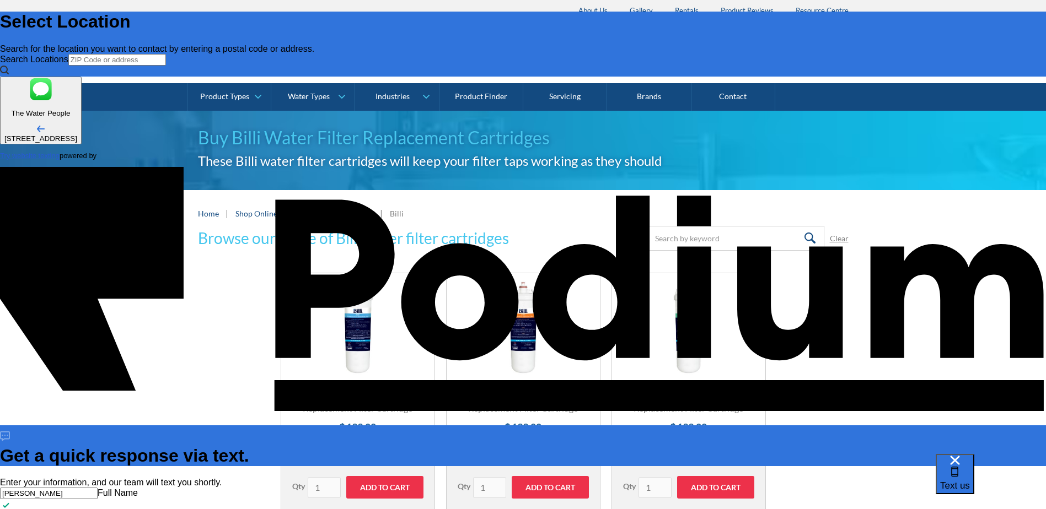
type textarea "x"
type textarea "Hi there I am trying to buy a new water filter catridge online but it says you …"
type textarea "x"
type textarea "Hi there I am trying to buy a new water filter catridge online but it says you …"
type textarea "x"
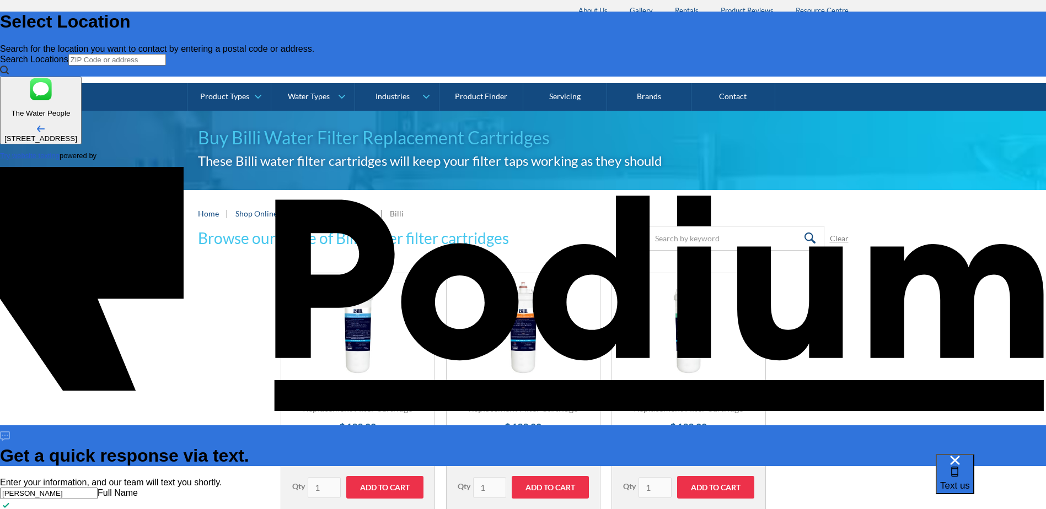
type textarea "Hi there I am trying to buy a new water filter catridge online but it says you …"
type textarea "x"
type textarea "Hi there I am trying to buy a new water filter catridge online but it says you …"
type textarea "x"
type textarea "Hi there I am trying to buy a new water filter catridge online but it says you …"
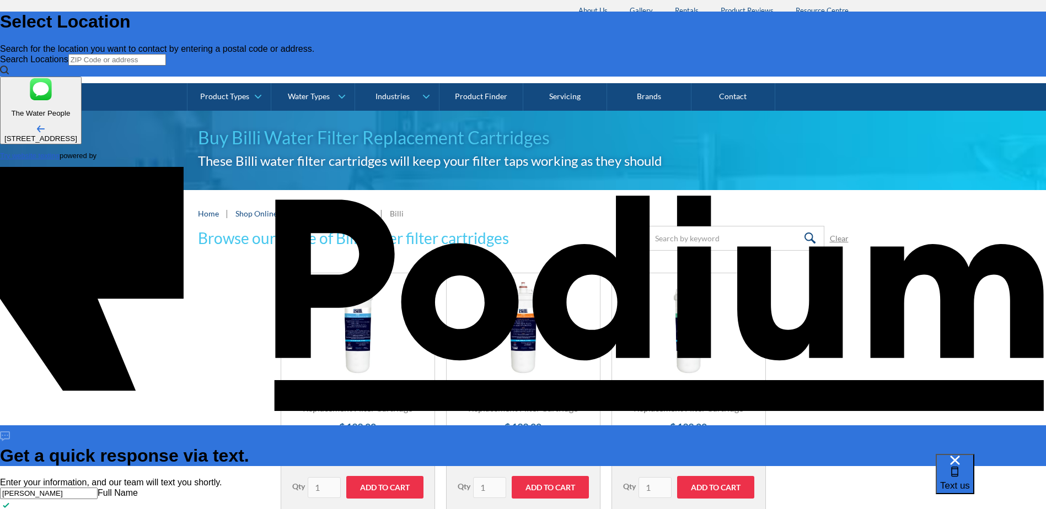
type textarea "x"
type textarea "Hi there I am trying to buy a new water filter catridge online but it says you …"
type textarea "x"
type textarea "Hi there I am trying to buy a new water filter catridge online but it says you …"
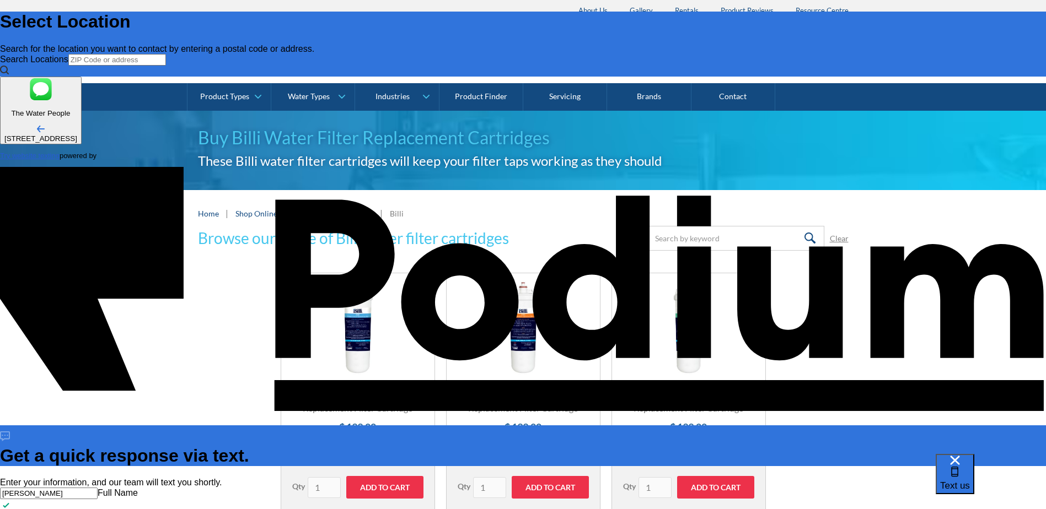
type textarea "x"
type textarea "Hi there I am trying to buy a new water filter catridge online but it says you …"
type textarea "x"
type textarea "Hi there I am trying to buy a new water filter catridge online but it says you …"
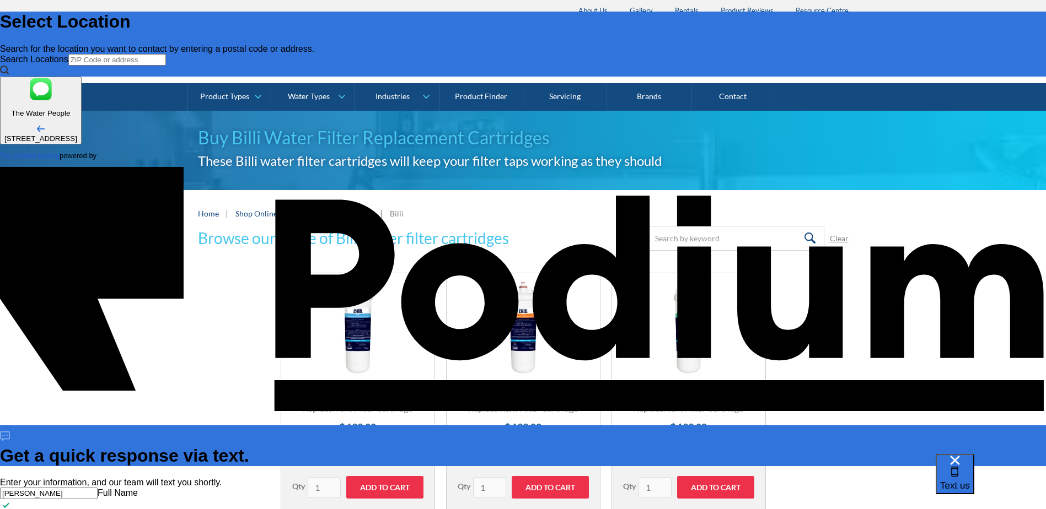
type textarea "x"
type textarea "Hi there I am trying to buy a new water filter catridge online but it says you …"
type textarea "x"
type textarea "Hi there I am trying to buy a new water filter catridge online but it says you …"
type textarea "x"
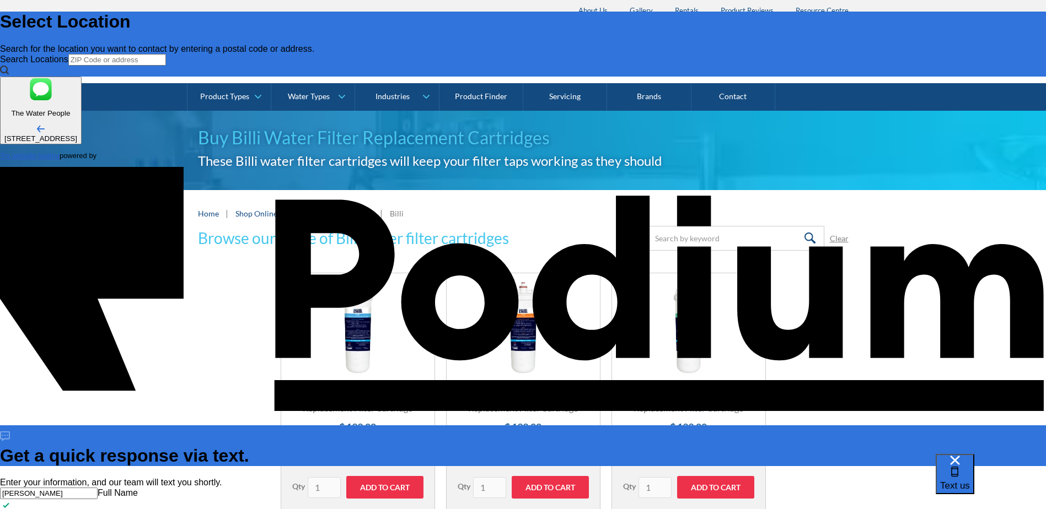
type textarea "Hi there I am trying to buy a new water filter catridge online but it says you …"
type textarea "x"
type textarea "Hi there I am trying to buy a new water filter catridge online but it says you …"
type textarea "x"
type textarea "Hi there I am trying to buy a new water filter catridge online but it says you …"
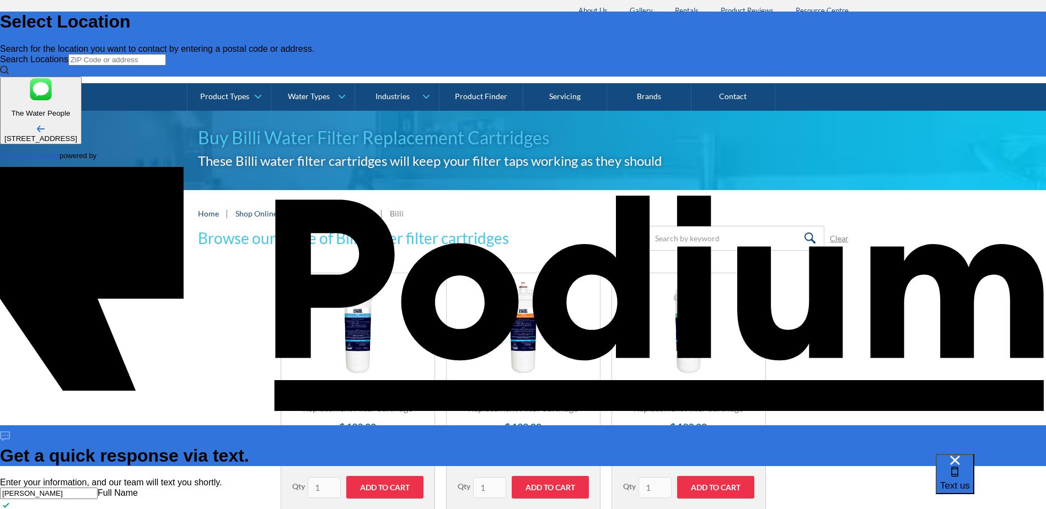
type textarea "x"
type textarea "Hi there I am trying to buy a new water filter catridge online but it says you …"
type textarea "x"
type textarea "Hi there I am trying to buy a new water filter catridge online but it says you …"
type textarea "x"
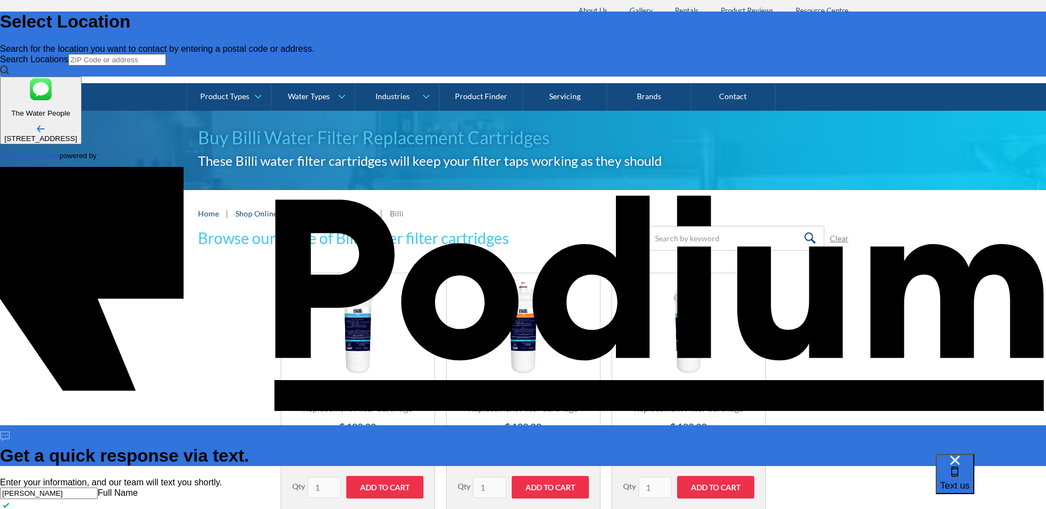
type textarea "Hi there I am trying to buy a new water filter catridge online but it says you …"
type textarea "x"
type textarea "Hi there I am trying to buy a new water filter catridge online but it says you …"
type textarea "x"
type textarea "Hi there I am trying to buy a new water filter catridge online but it says you …"
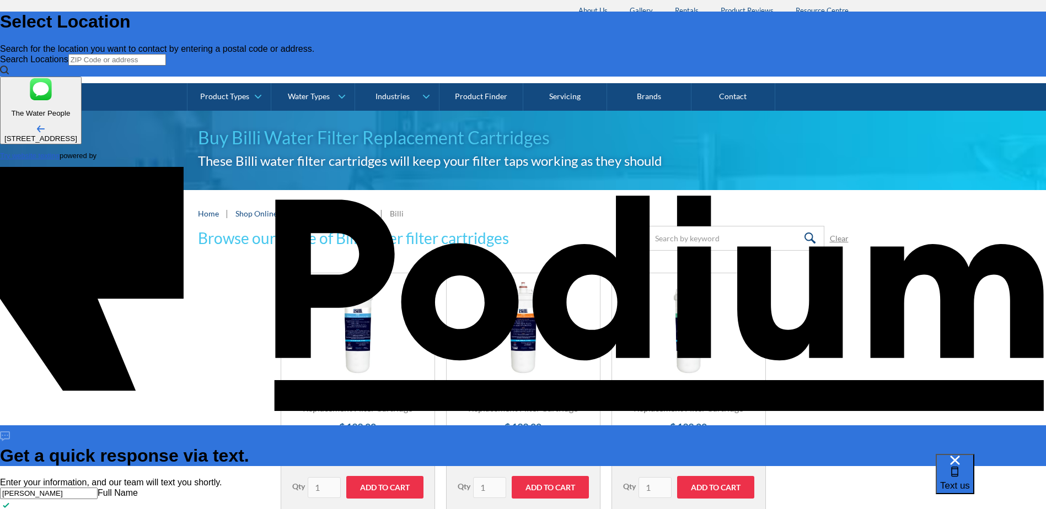
type textarea "x"
type textarea "Hi there I am trying to buy a new water filter catridge online but it says you …"
type textarea "x"
type textarea "Hi there I am trying to buy a new water filter catridge online but it says you …"
type textarea "x"
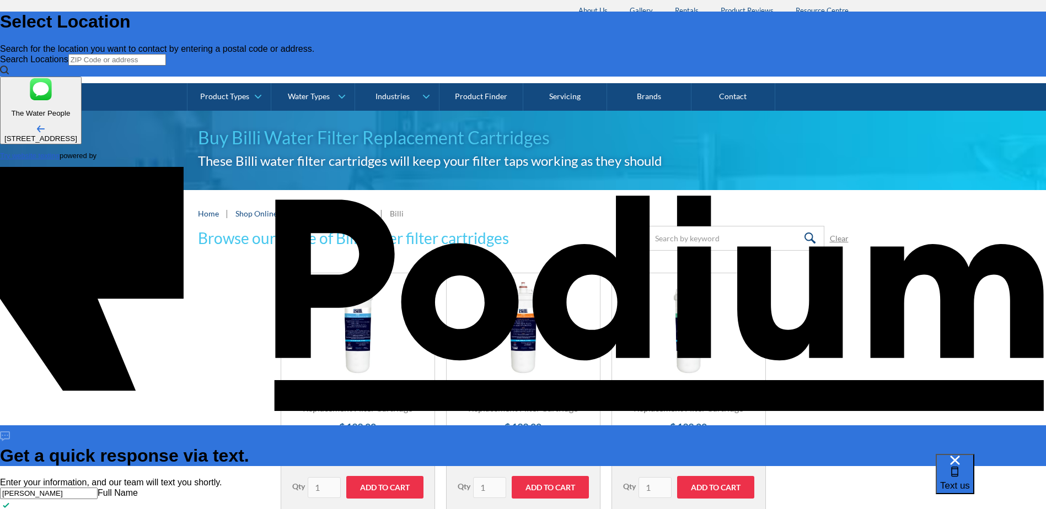
type textarea "Hi there I am trying to buy a new water filter catridge online but it says you …"
type textarea "x"
type textarea "Hi there I am trying to buy a new water filter catridge online but it says you …"
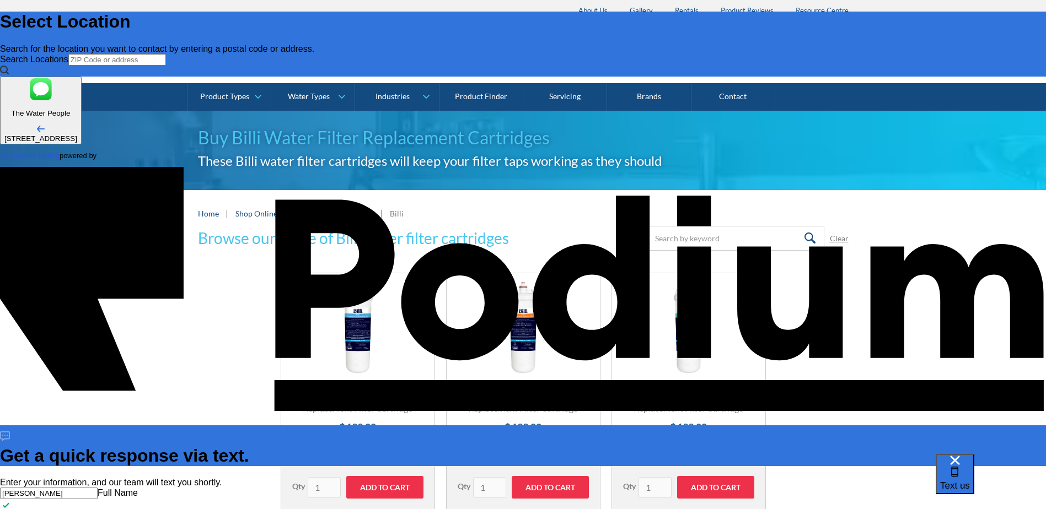
type textarea "x"
type textarea "Hi there I am trying to buy a new water filter catridge online but it says you …"
type textarea "x"
type textarea "Hi there I am trying to buy a new water filter catridge online but it says you …"
type textarea "x"
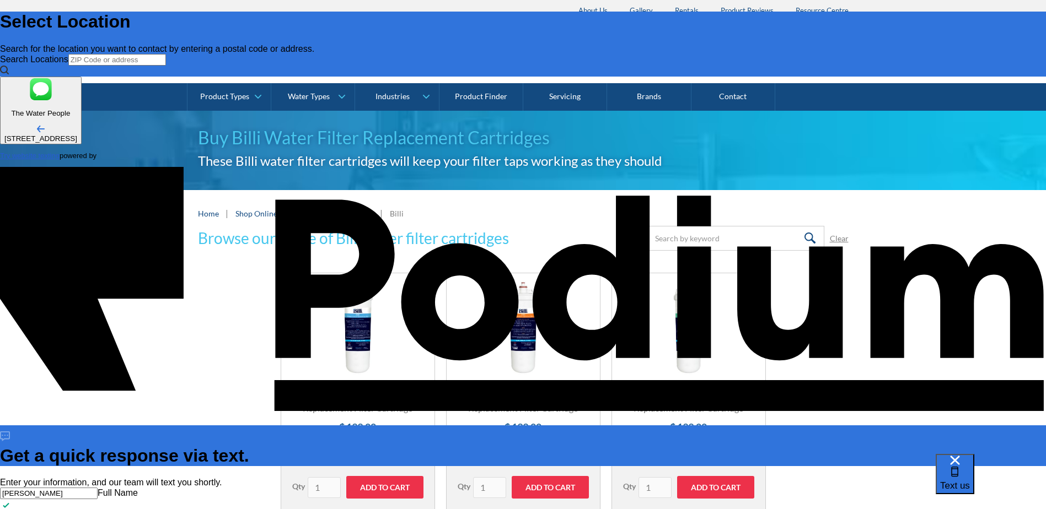
type textarea "Hi there I am trying to buy a new water filter catridge online but it says you …"
type textarea "x"
type textarea "Hi there I am trying to buy a new water filter catridge online but it says you …"
type textarea "x"
type textarea "Hi there I am trying to buy a new water filter catridge online but it says you …"
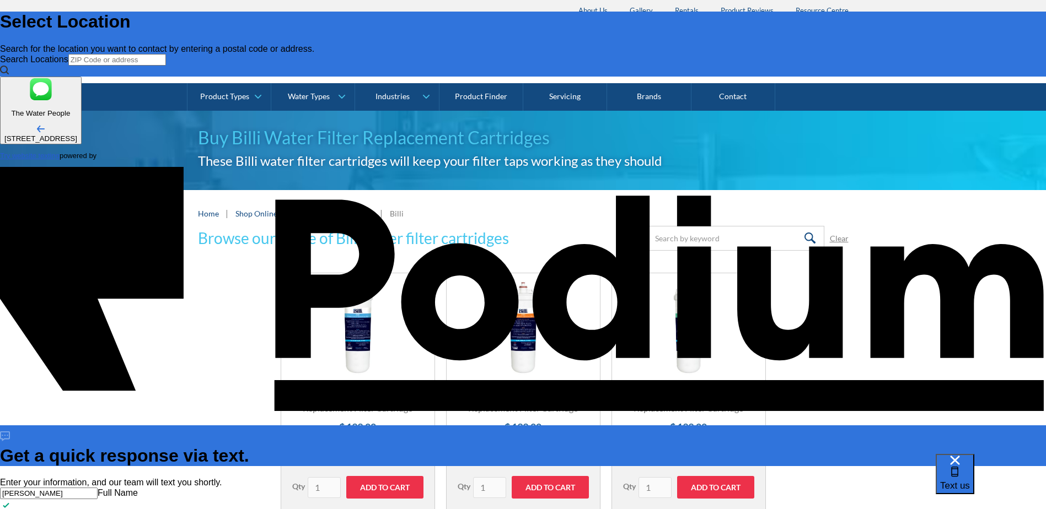
type textarea "x"
type textarea "Hi there I am trying to buy a new water filter catridge online but it says you …"
type textarea "x"
type textarea "Hi there I am trying to buy a new water filter catridge online but it says you …"
type textarea "x"
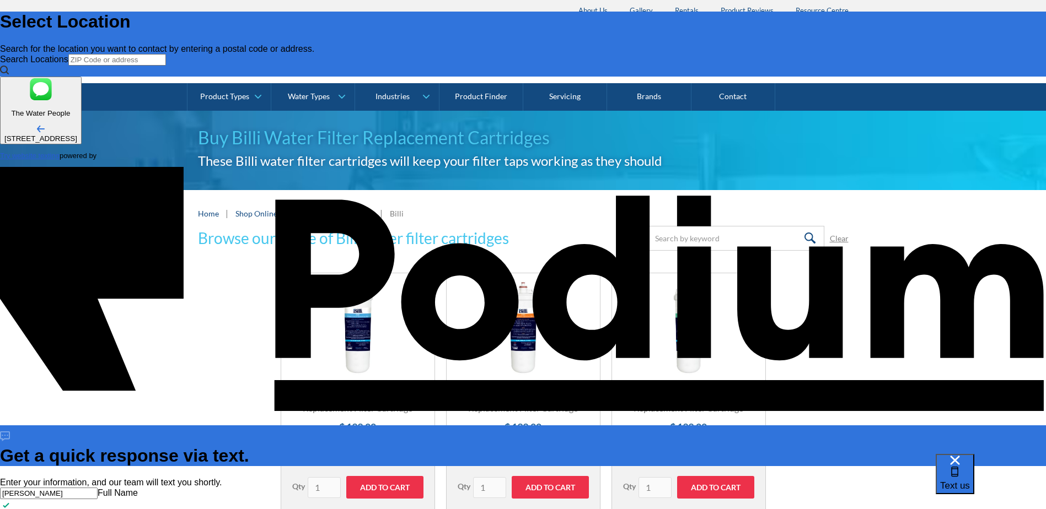
type textarea "Hi there I am trying to buy a new water filter catridge online but it says you …"
type textarea "x"
type textarea "Hi there I am trying to buy a new water filter catridge online but it says you …"
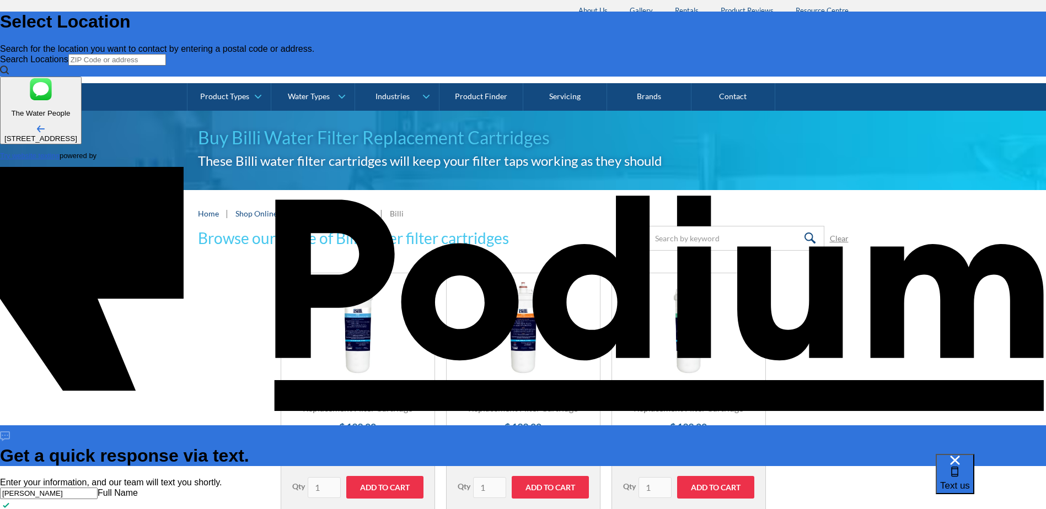
type textarea "x"
type textarea "Hi there I am trying to buy a new water filter catridge online but it says you …"
type textarea "x"
type textarea "Hi there I am trying to buy a new water filter catridge online but it says you …"
type textarea "x"
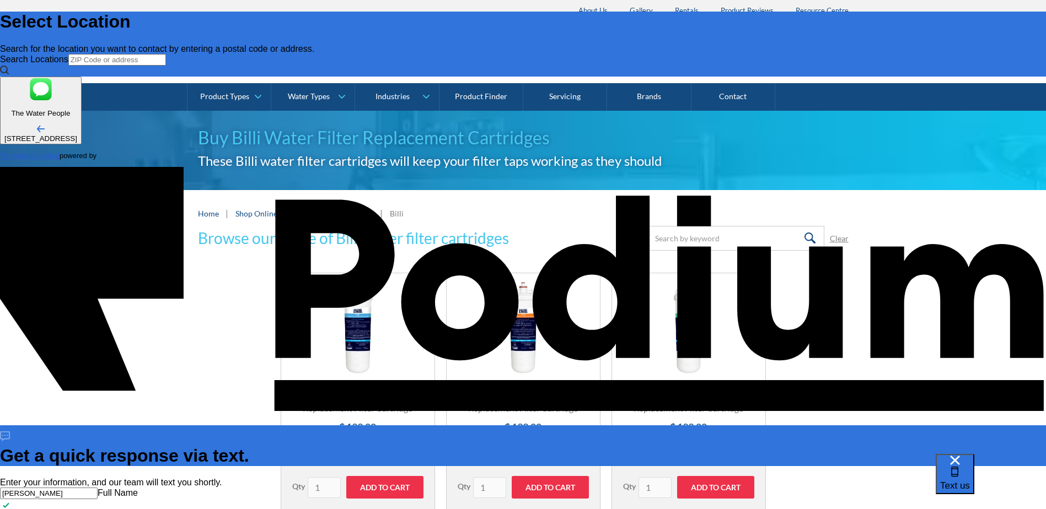
type textarea "Hi there I am trying to buy a new water filter catridge online but it says you …"
type textarea "x"
type textarea "Hi there I am trying to buy a new water filter catridge online but it says you …"
